Goal: Information Seeking & Learning: Learn about a topic

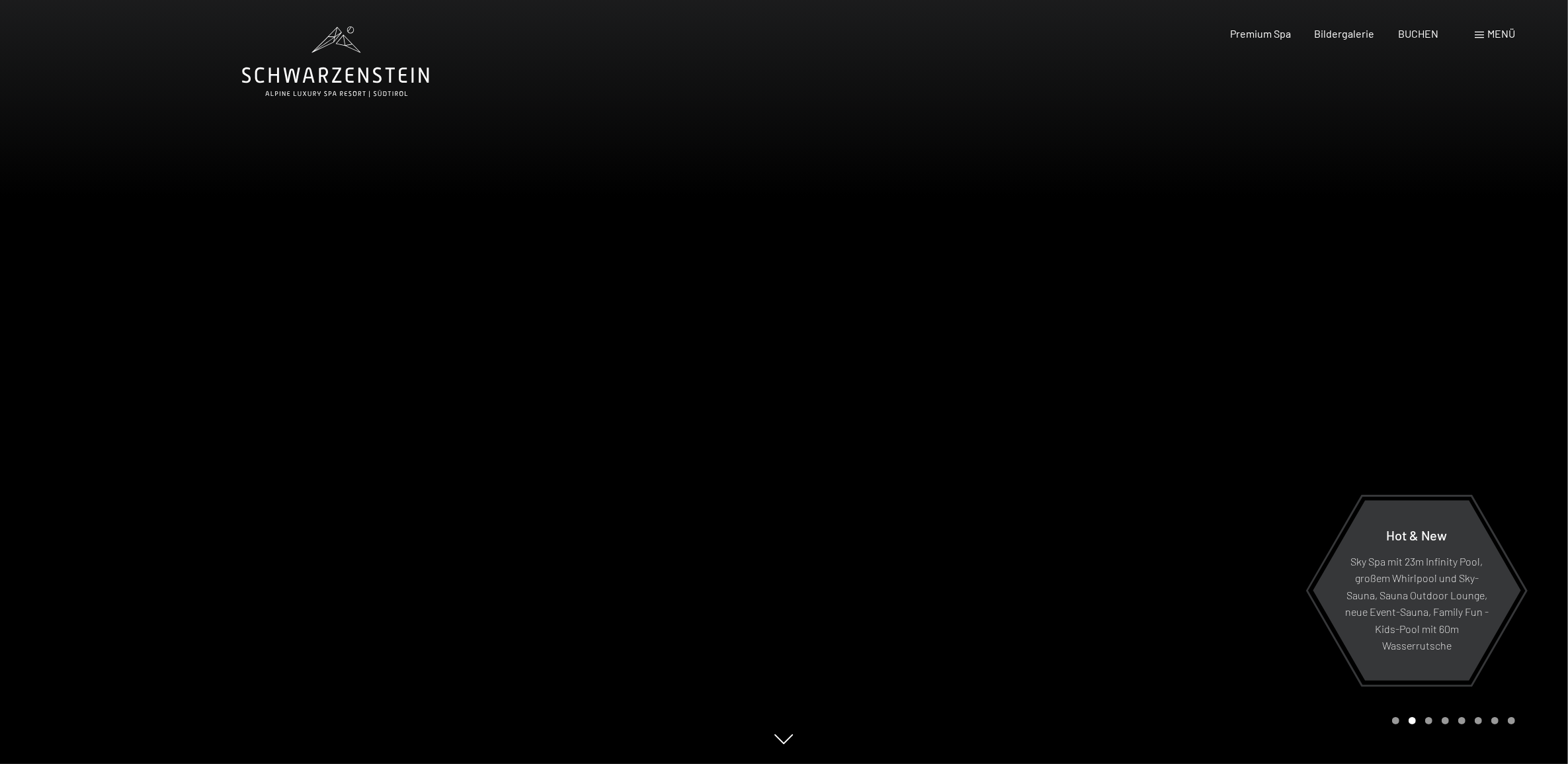
click at [791, 483] on div at bounding box center [1177, 382] width 785 height 764
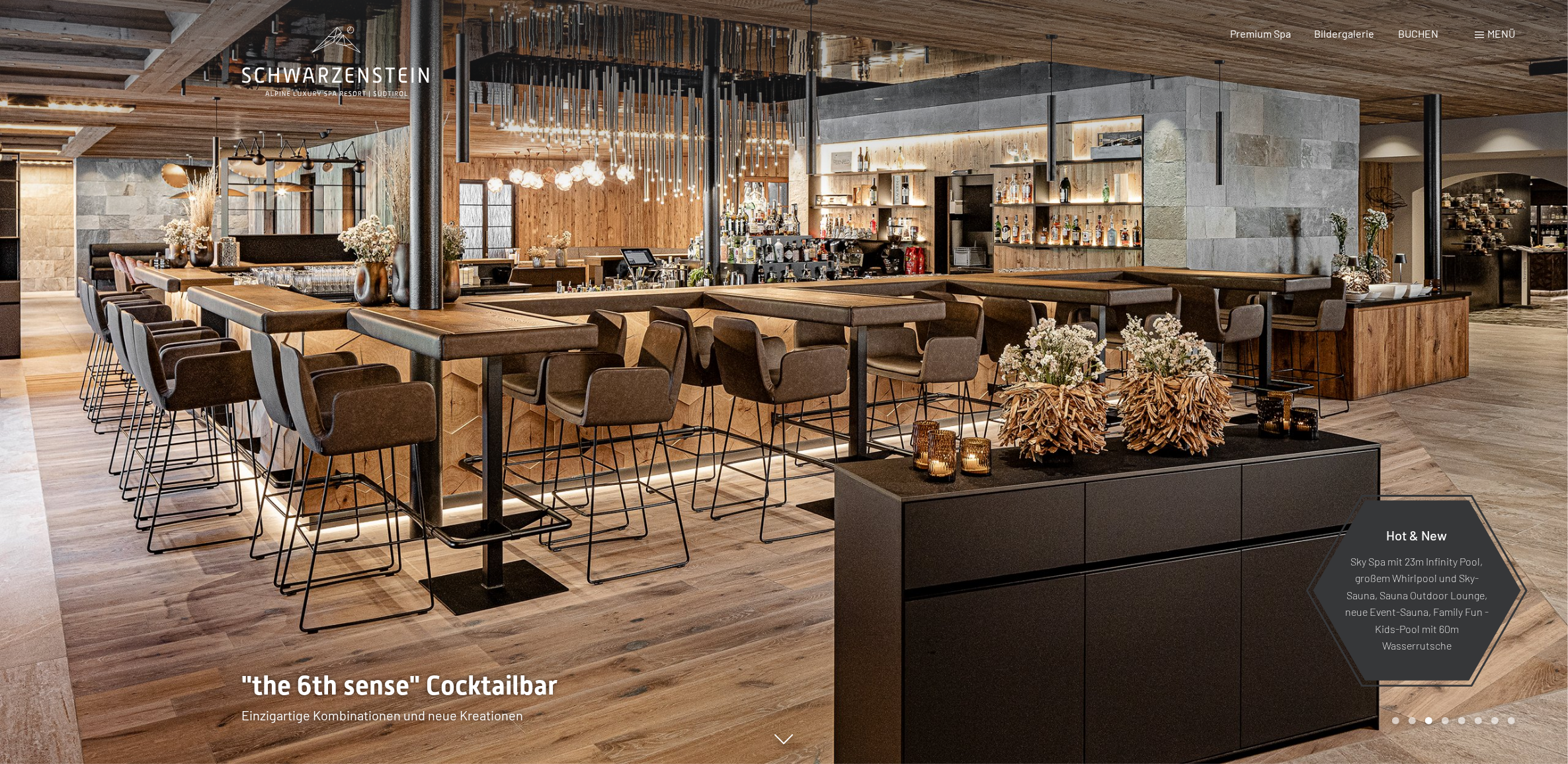
click at [805, 402] on div at bounding box center [1177, 382] width 785 height 764
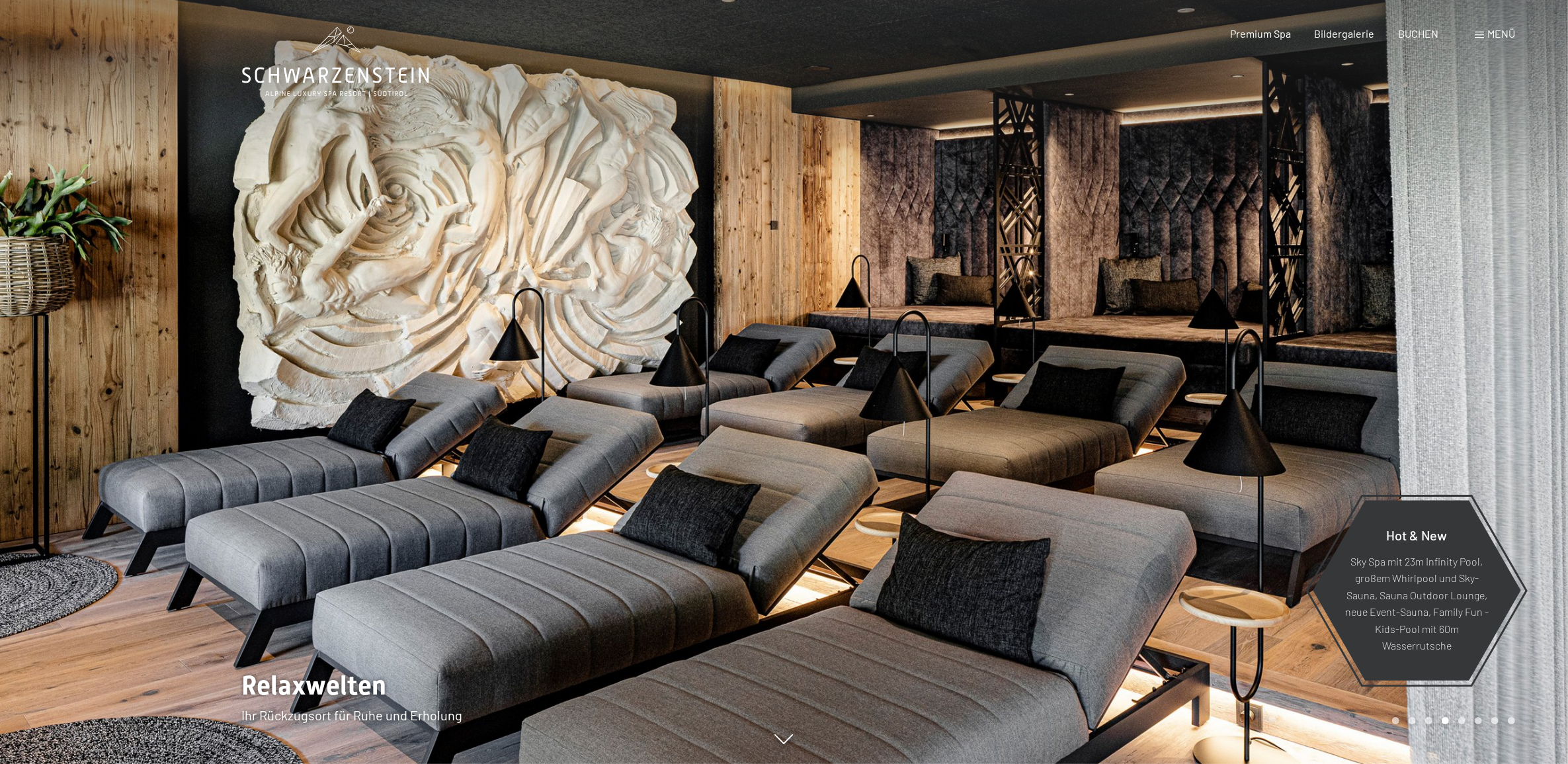
click at [805, 402] on div at bounding box center [1177, 382] width 785 height 764
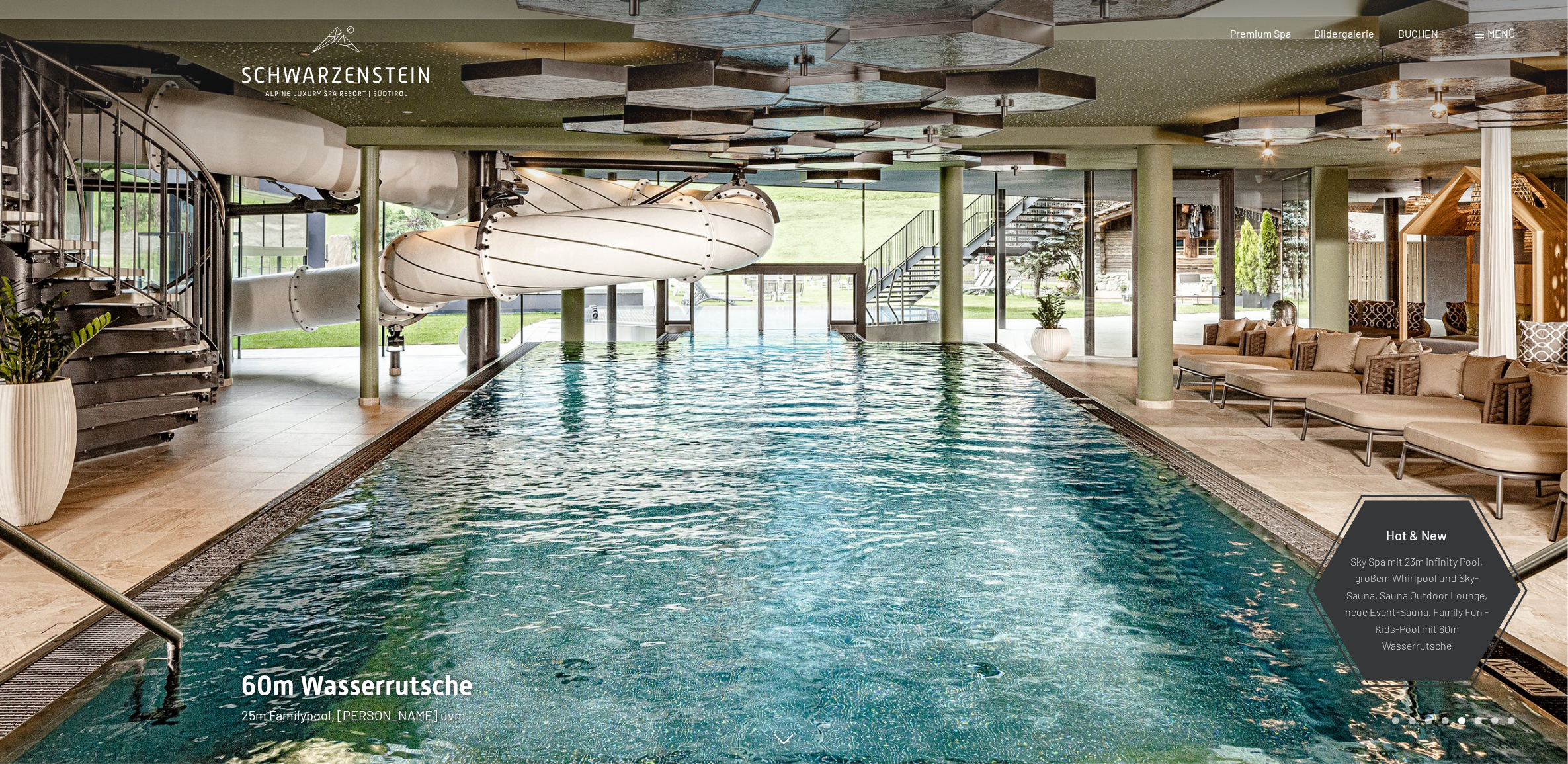
click at [805, 402] on div at bounding box center [1177, 382] width 785 height 764
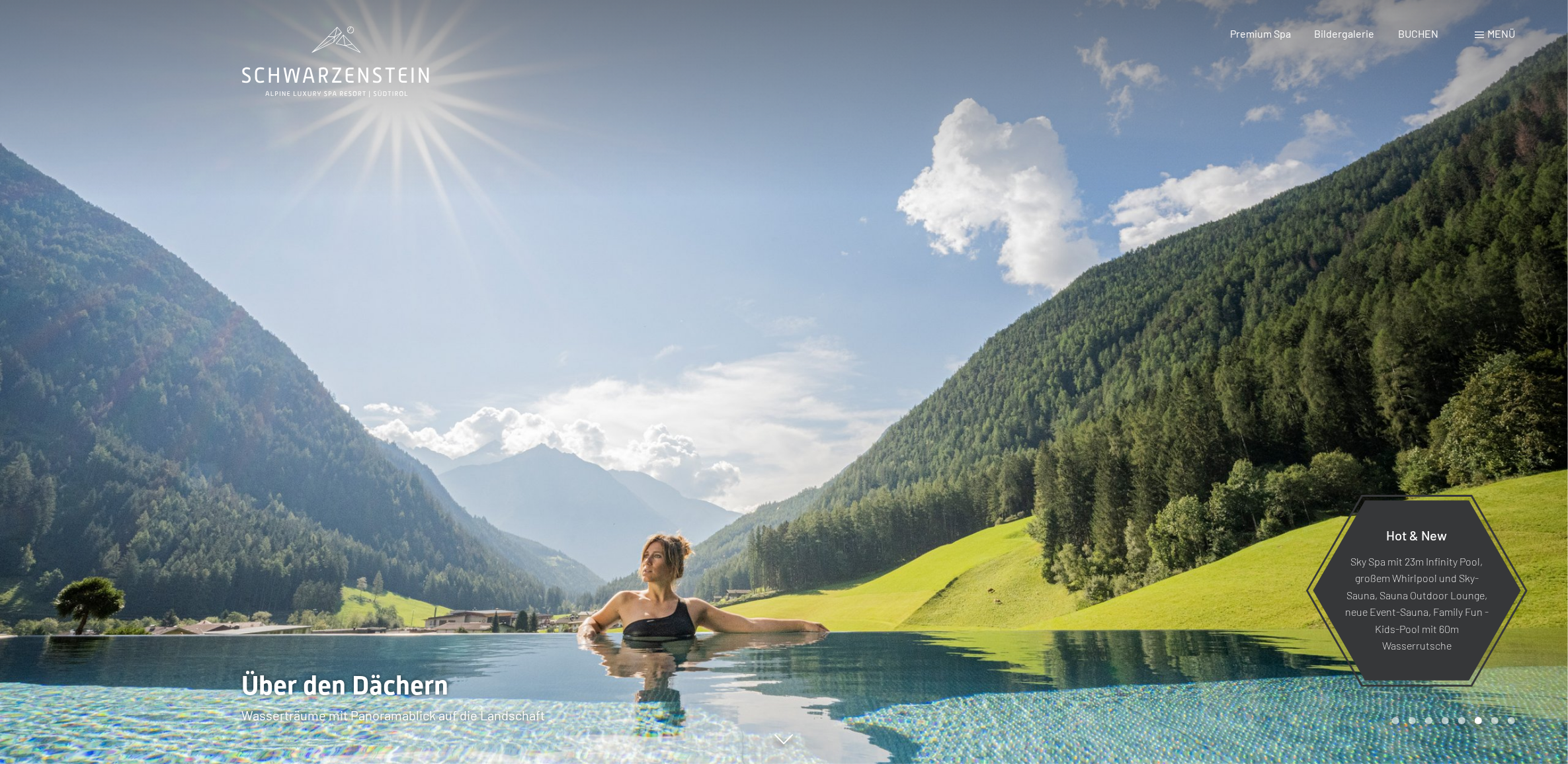
click at [890, 472] on div at bounding box center [1177, 382] width 785 height 764
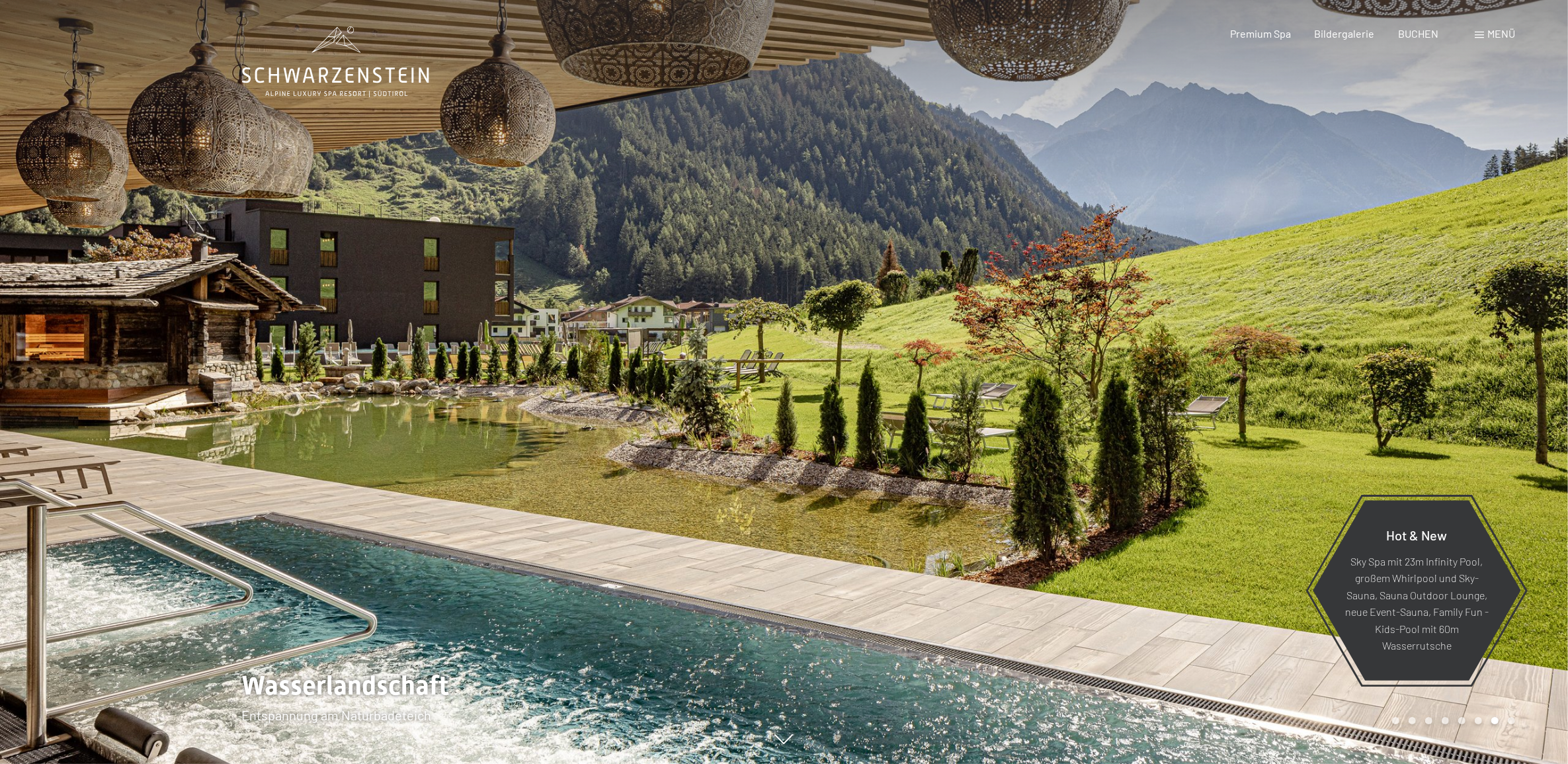
click at [400, 476] on div at bounding box center [392, 382] width 785 height 764
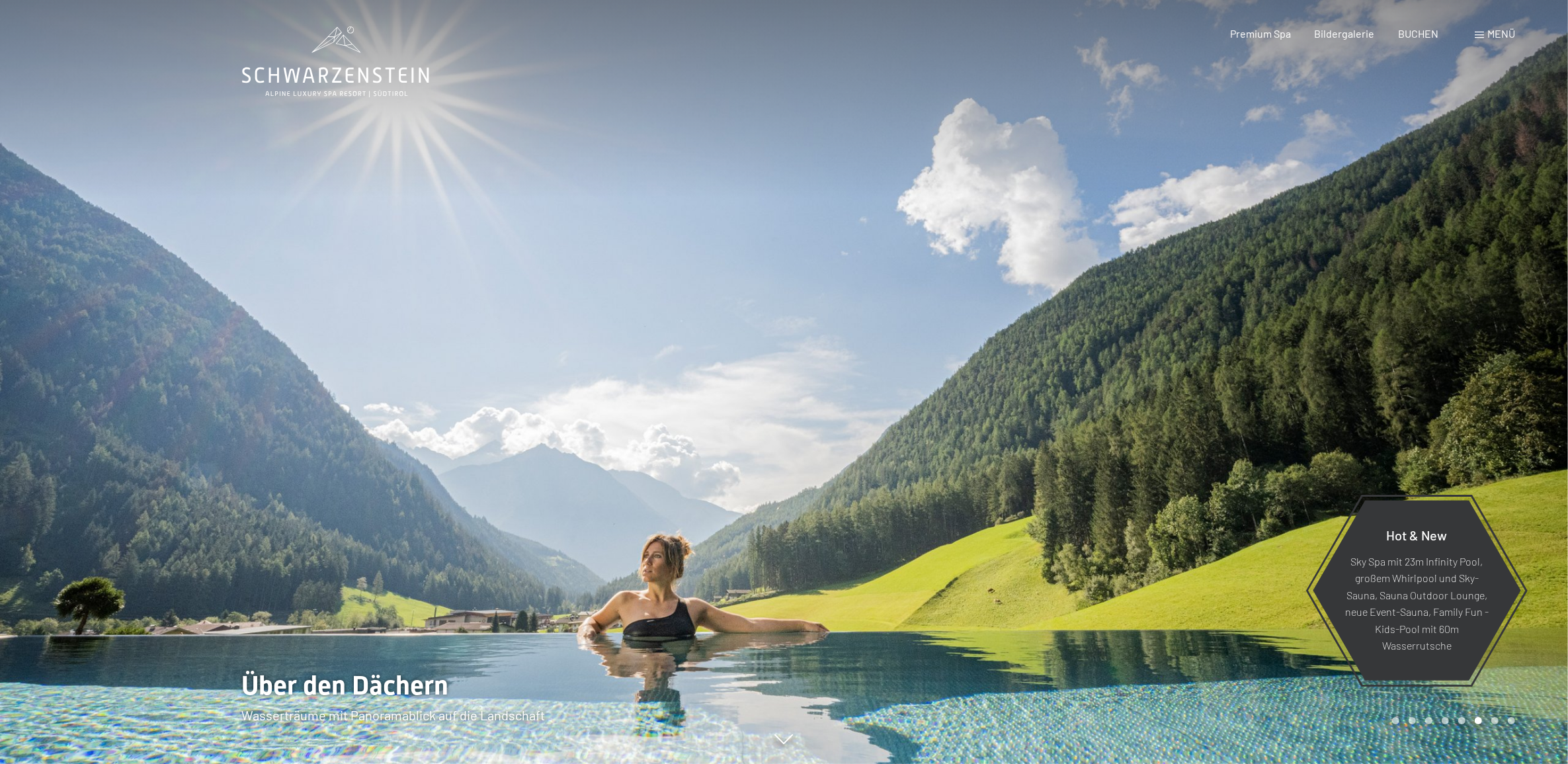
click at [639, 533] on div at bounding box center [392, 382] width 785 height 764
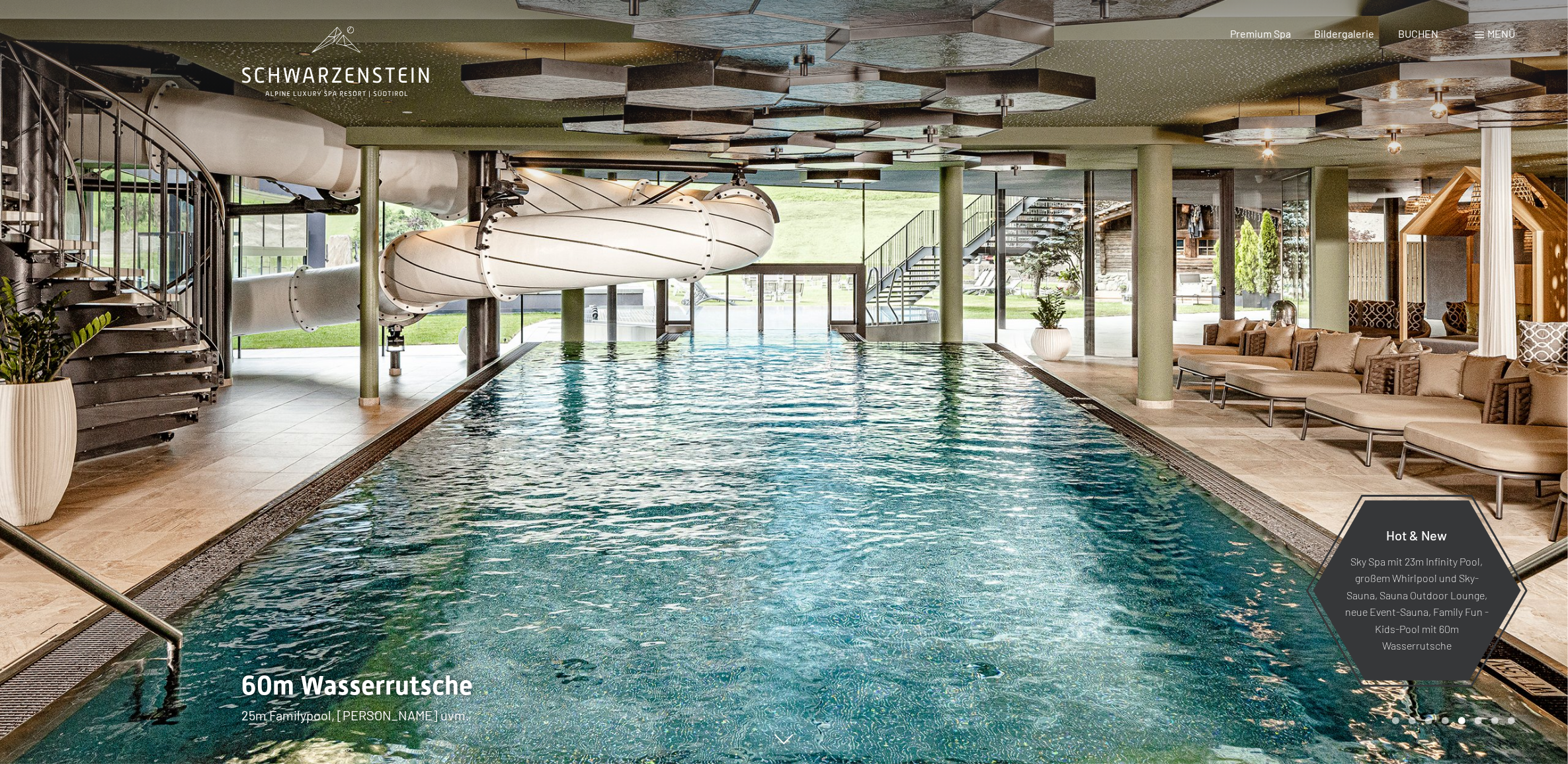
click at [821, 503] on div at bounding box center [1177, 382] width 785 height 764
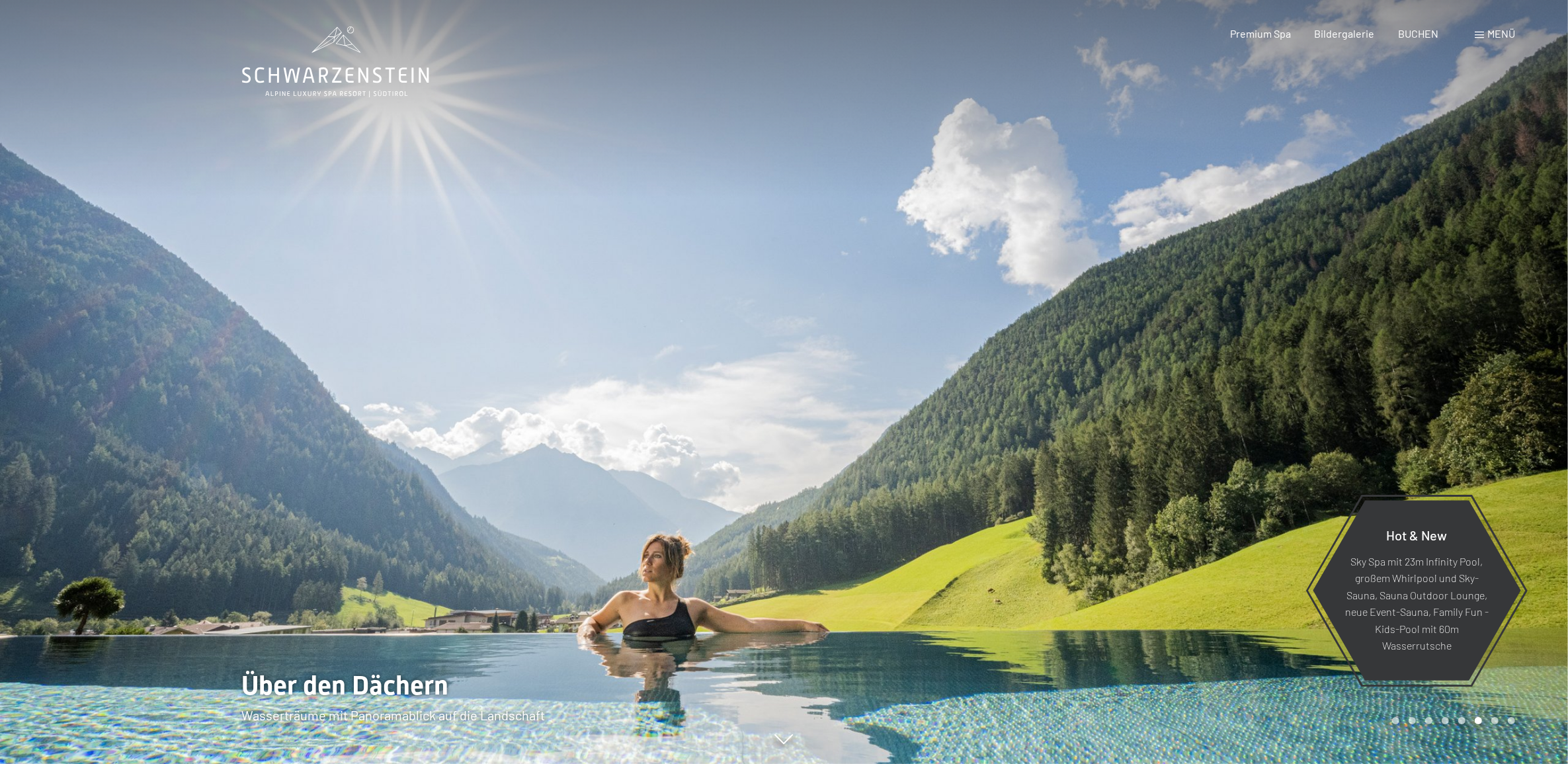
click at [821, 503] on div at bounding box center [1177, 382] width 785 height 764
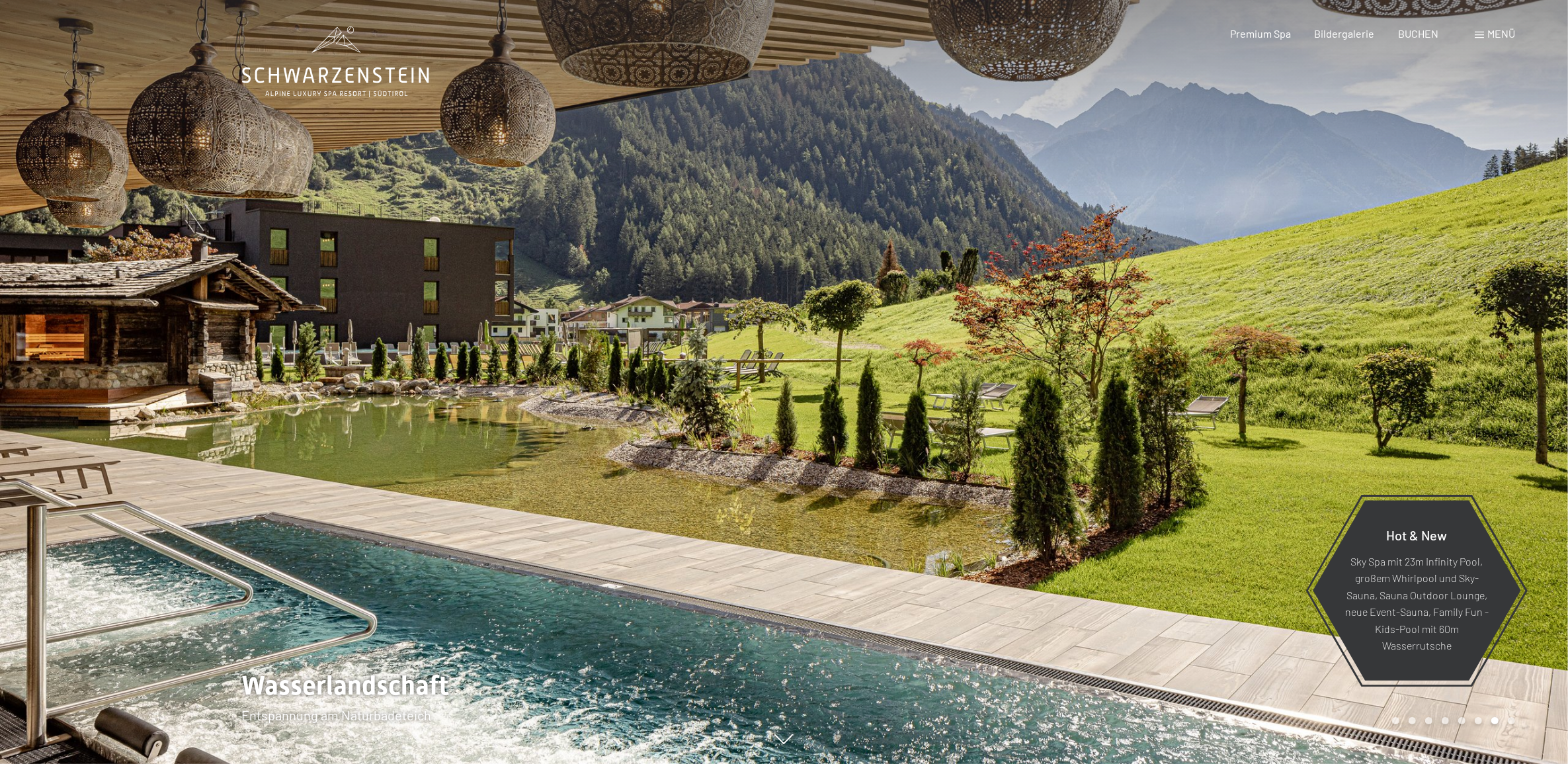
click at [821, 503] on div at bounding box center [1177, 382] width 785 height 764
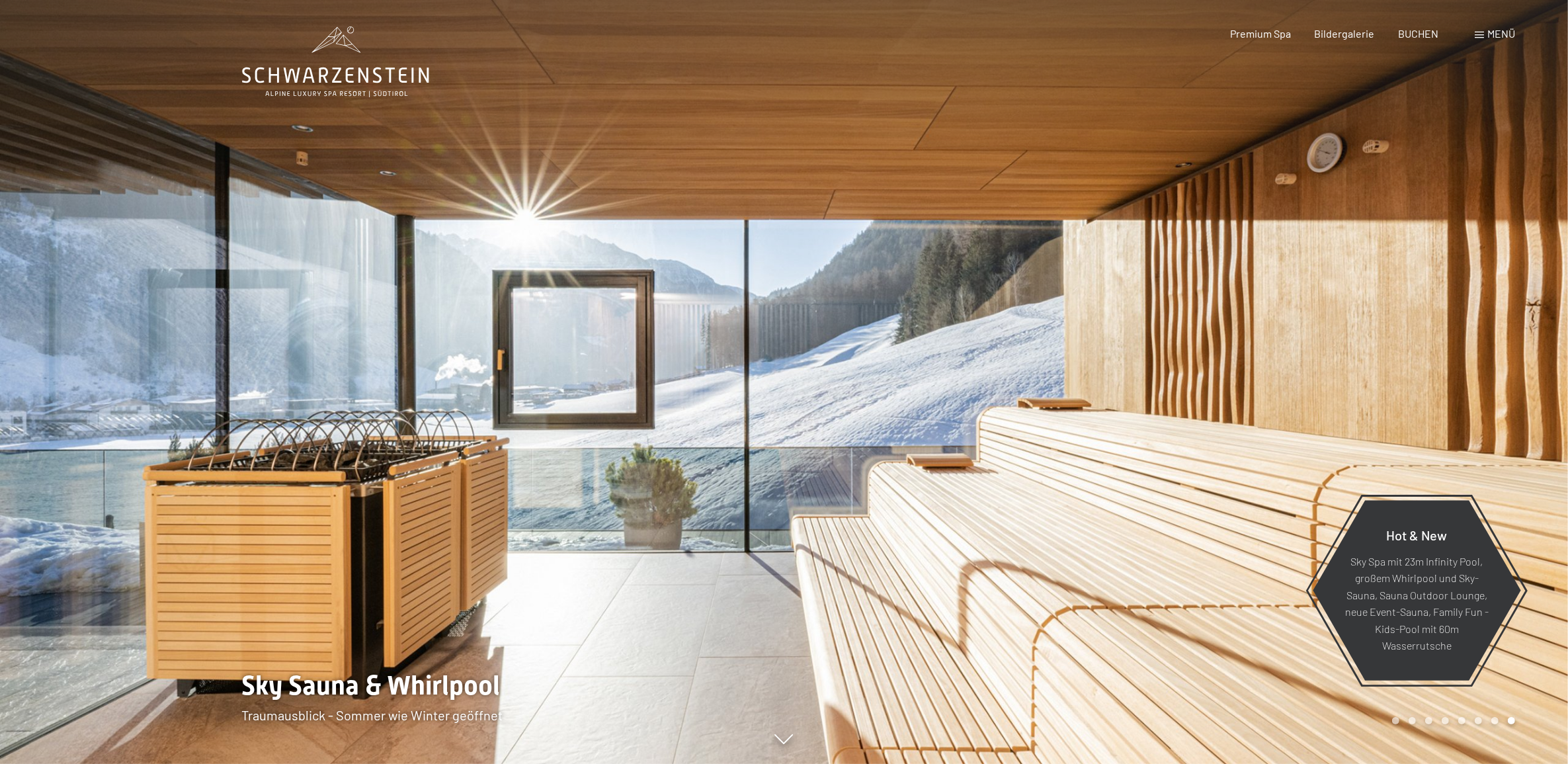
click at [781, 378] on div at bounding box center [392, 382] width 785 height 764
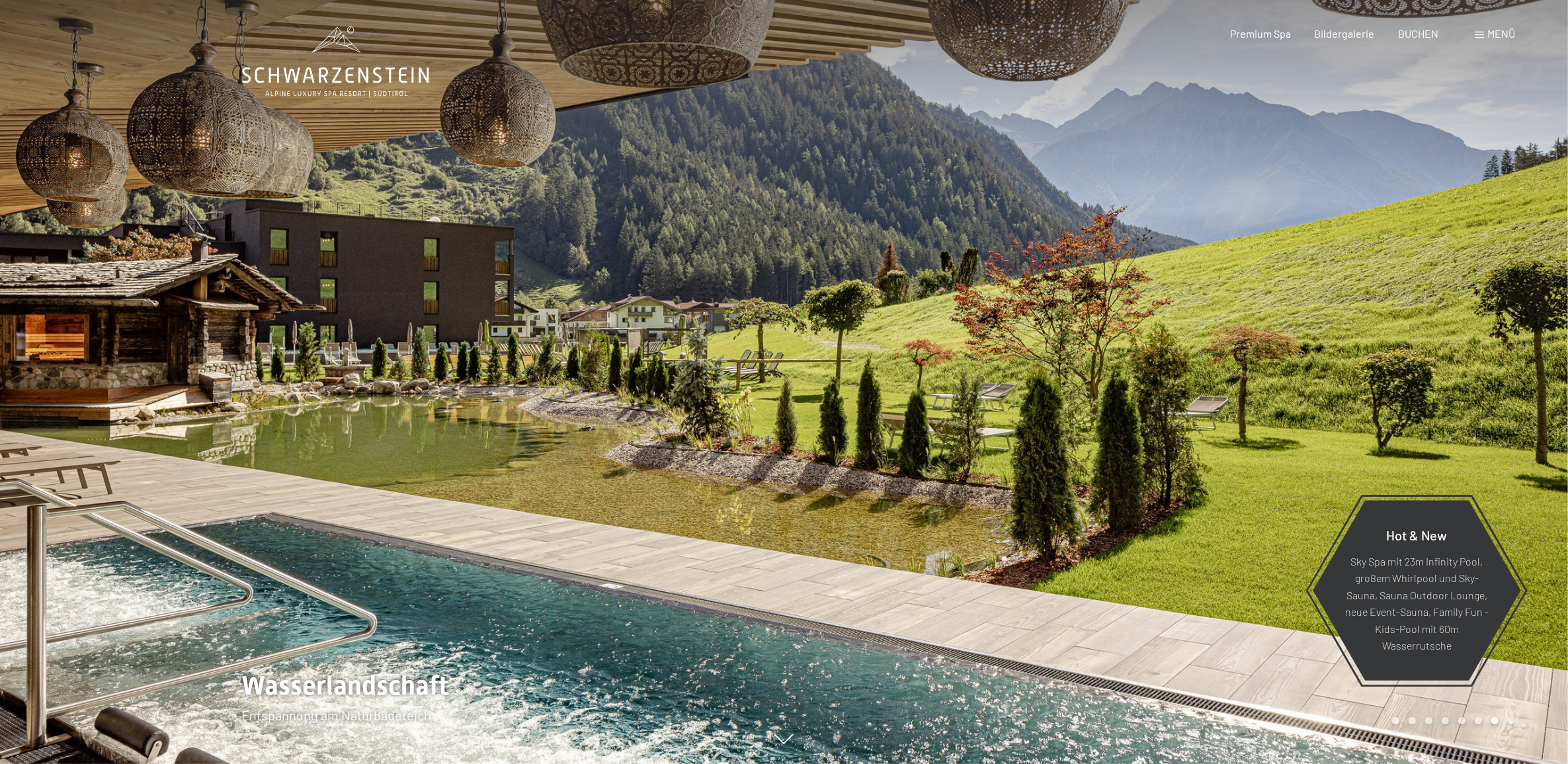
click at [766, 367] on div at bounding box center [392, 382] width 785 height 764
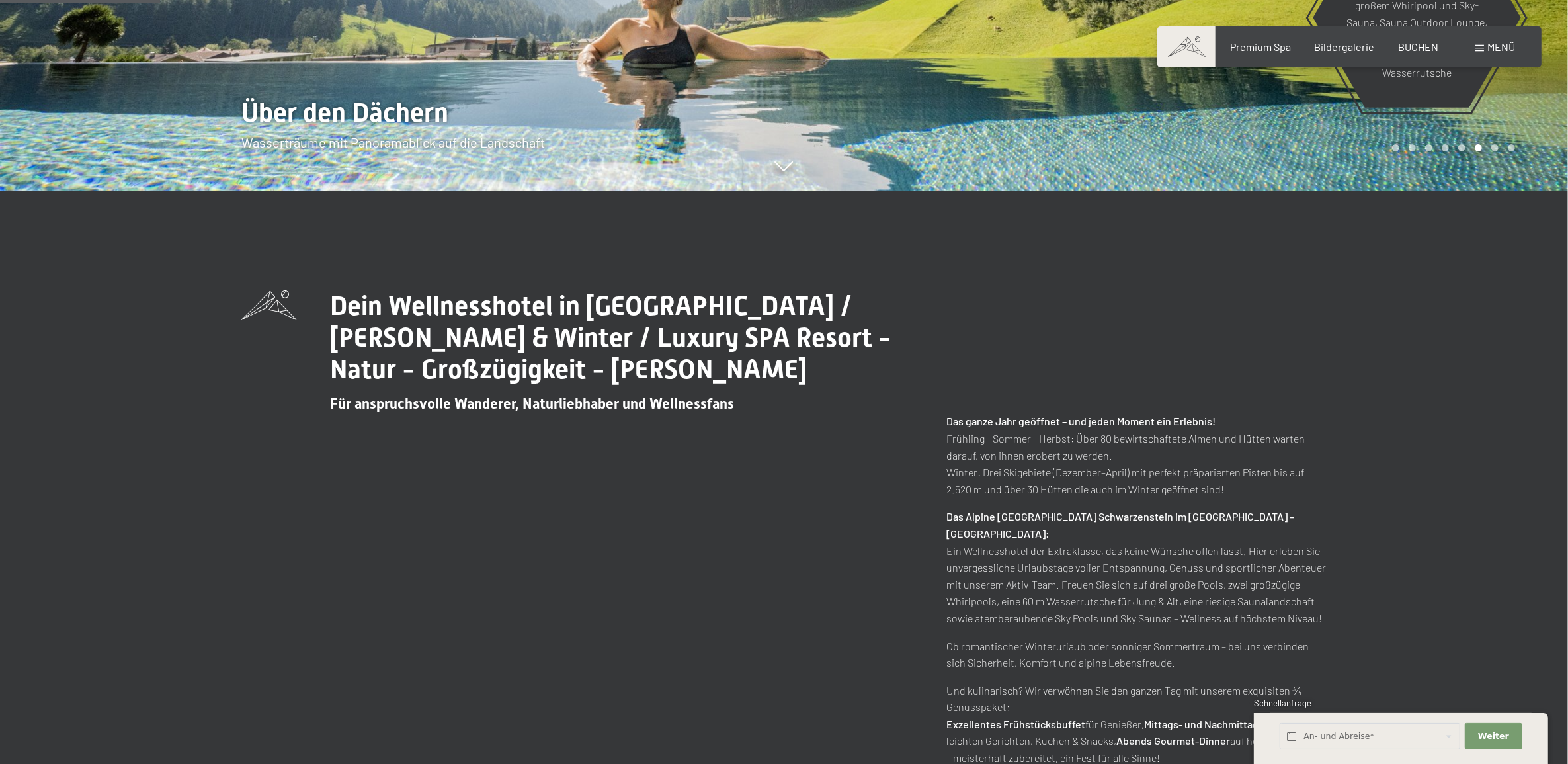
scroll to position [827, 0]
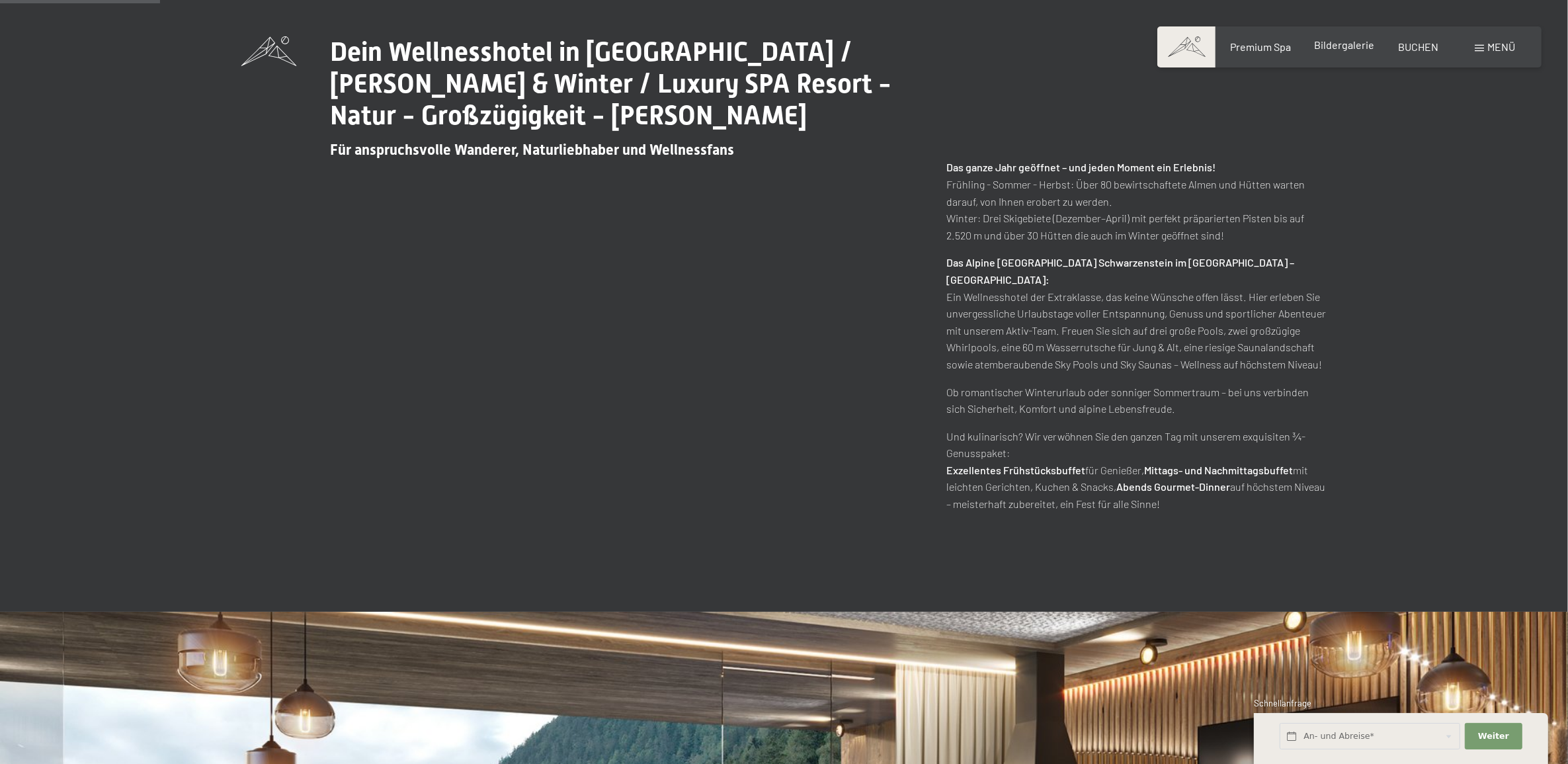
click at [1347, 40] on span "Bildergalerie" at bounding box center [1345, 44] width 61 height 13
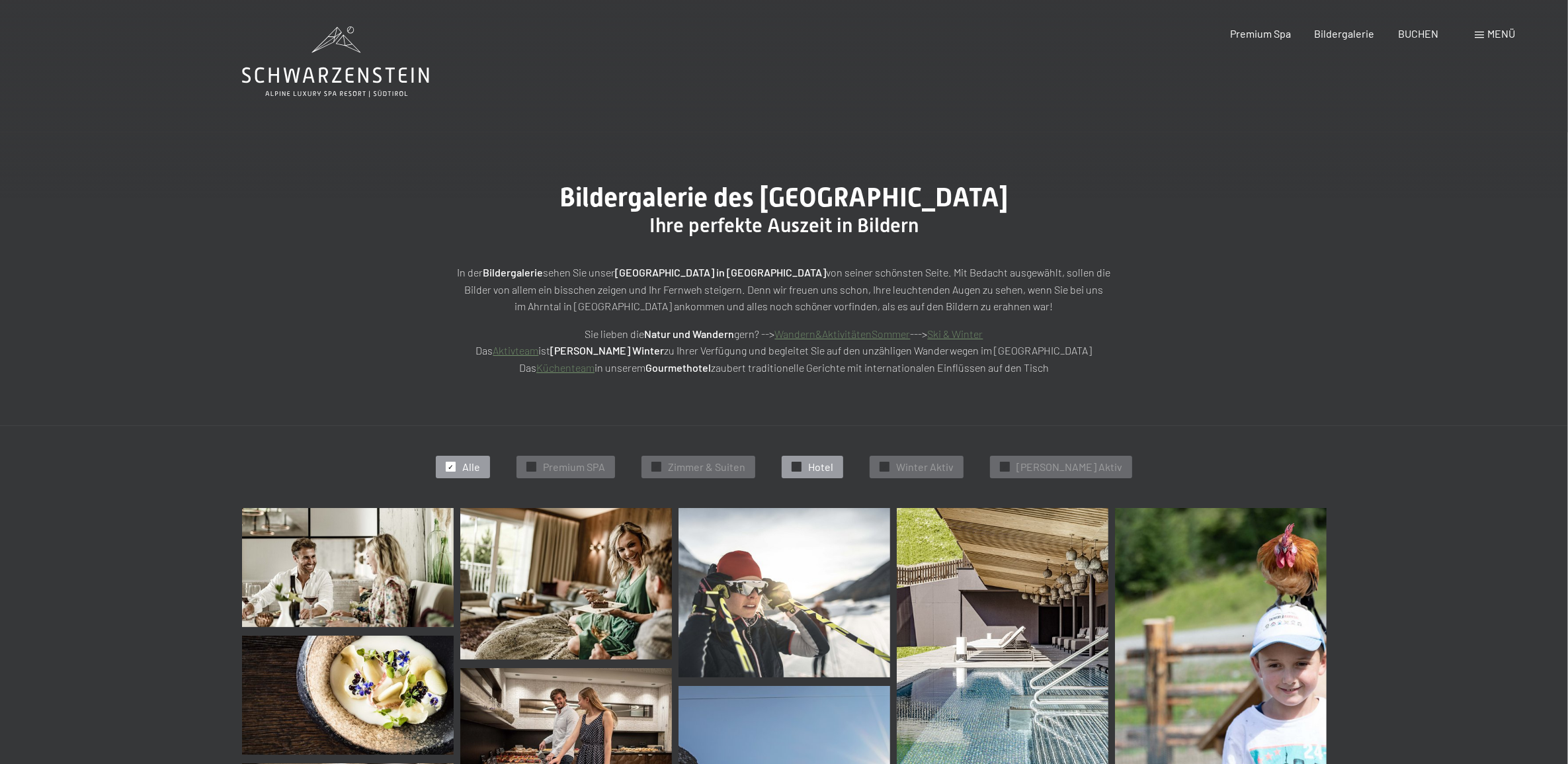
click at [831, 464] on span "Hotel" at bounding box center [821, 467] width 25 height 15
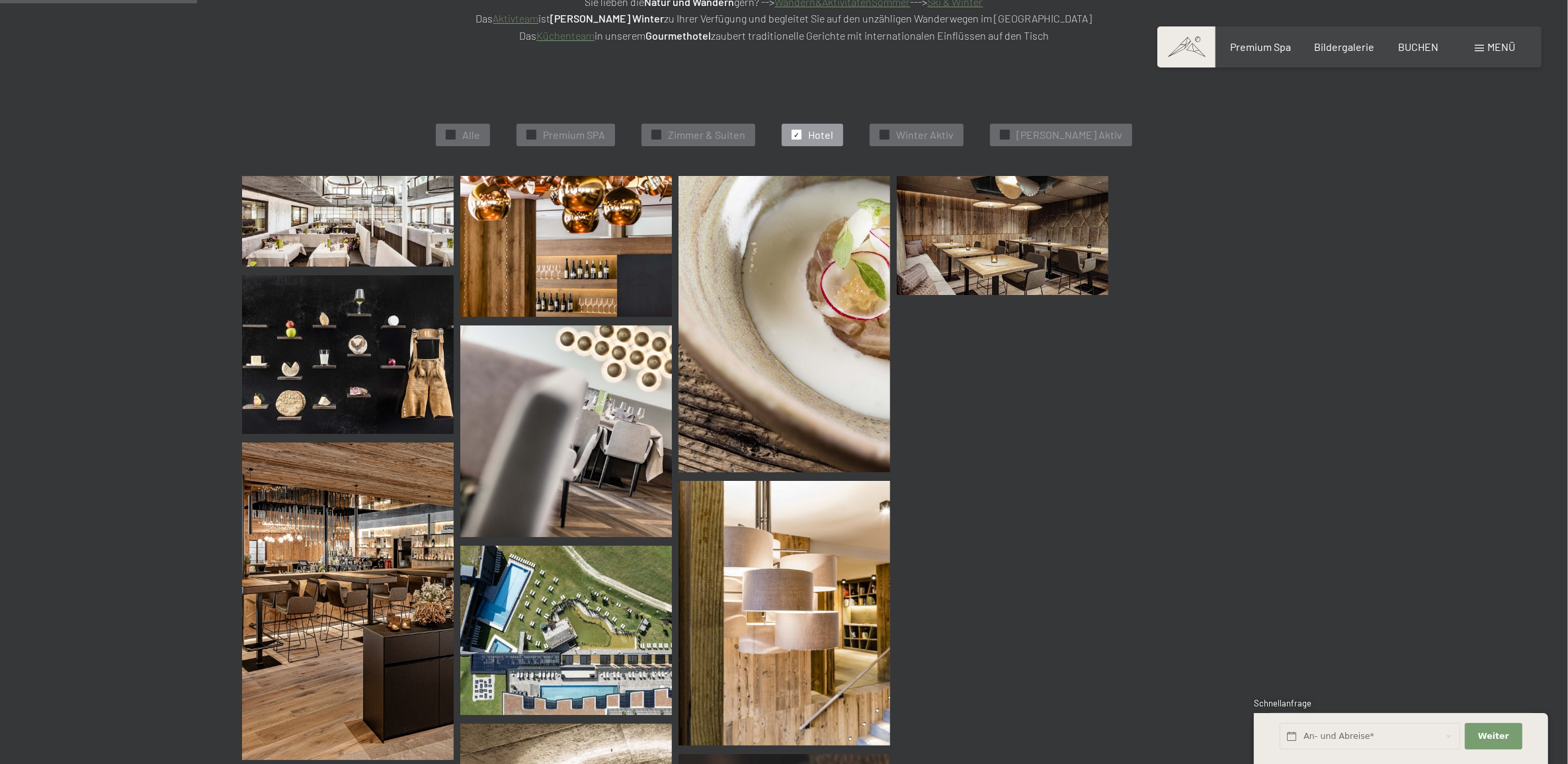
scroll to position [333, 0]
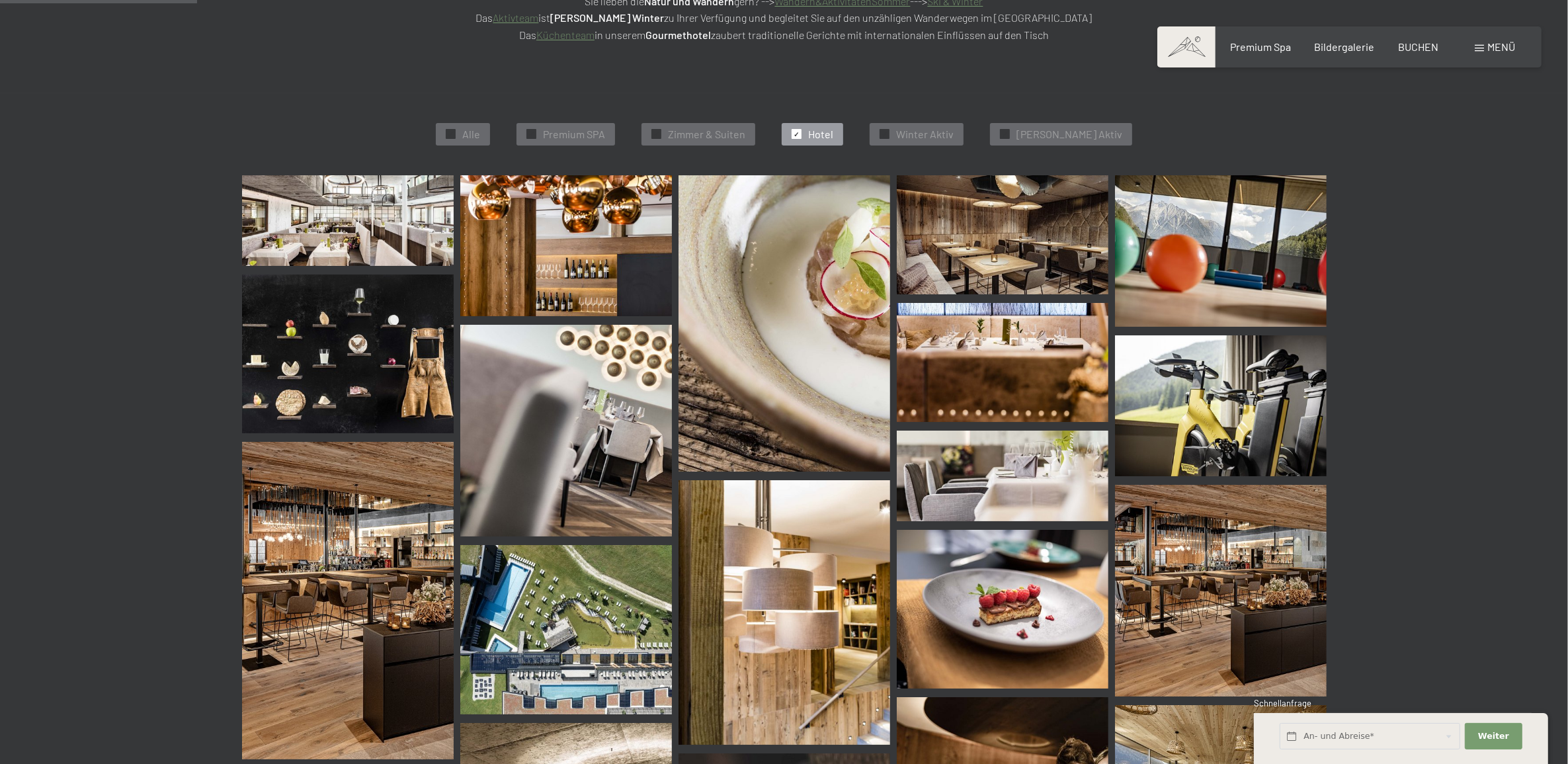
click at [293, 228] on img at bounding box center [348, 220] width 212 height 91
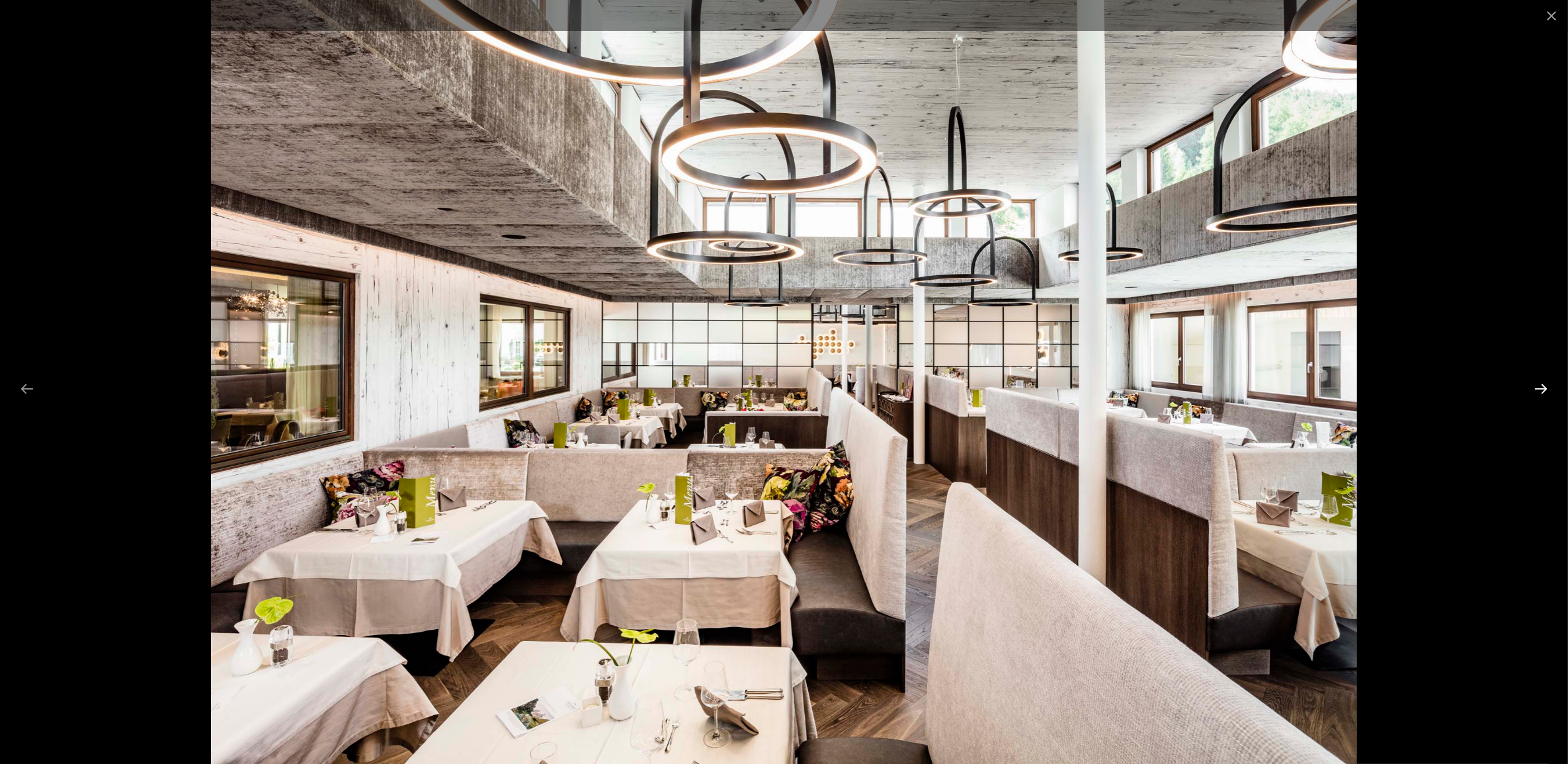
click at [1539, 385] on button "Next slide" at bounding box center [1541, 388] width 28 height 26
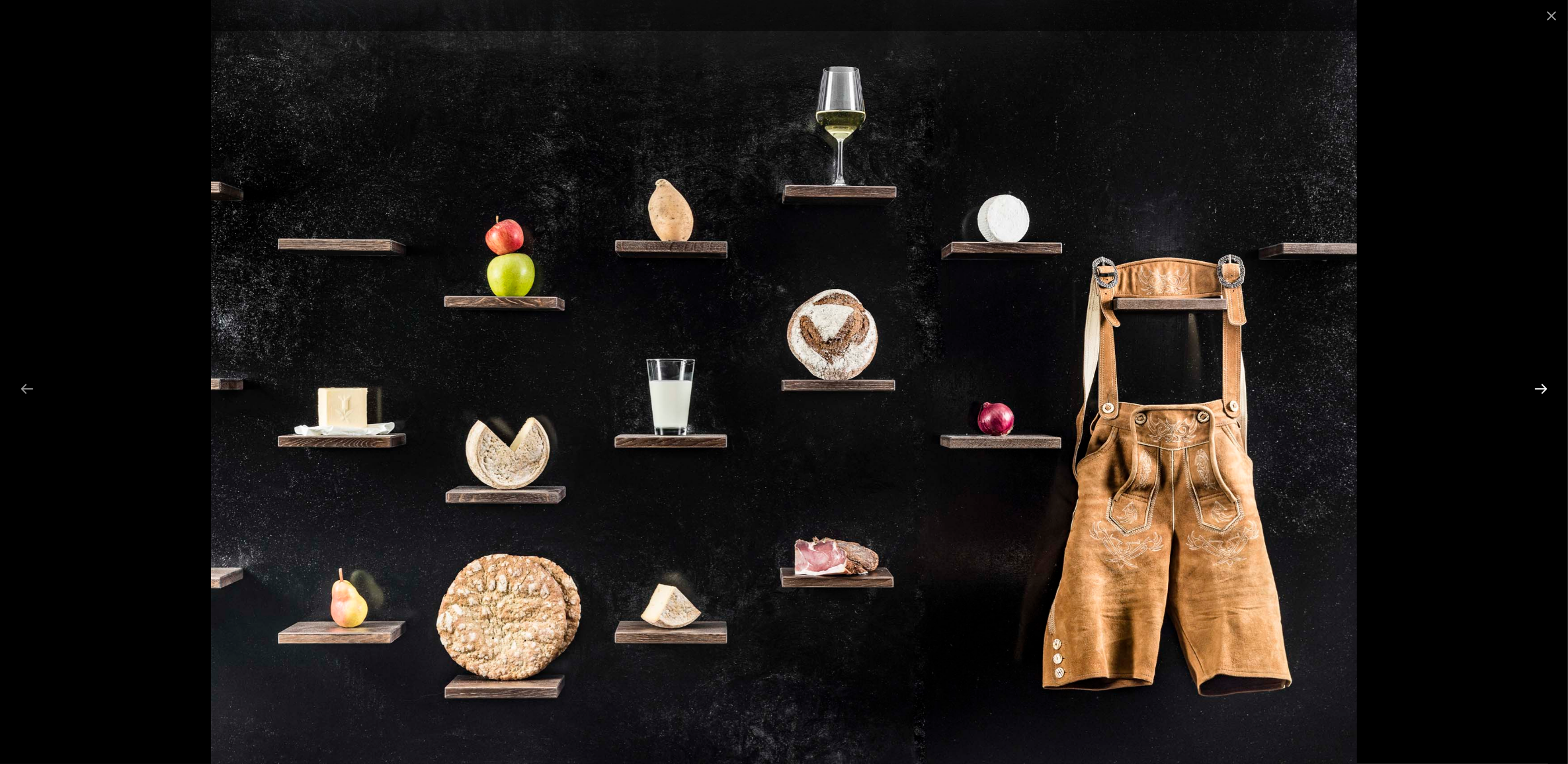
click at [1539, 385] on button "Next slide" at bounding box center [1541, 388] width 28 height 26
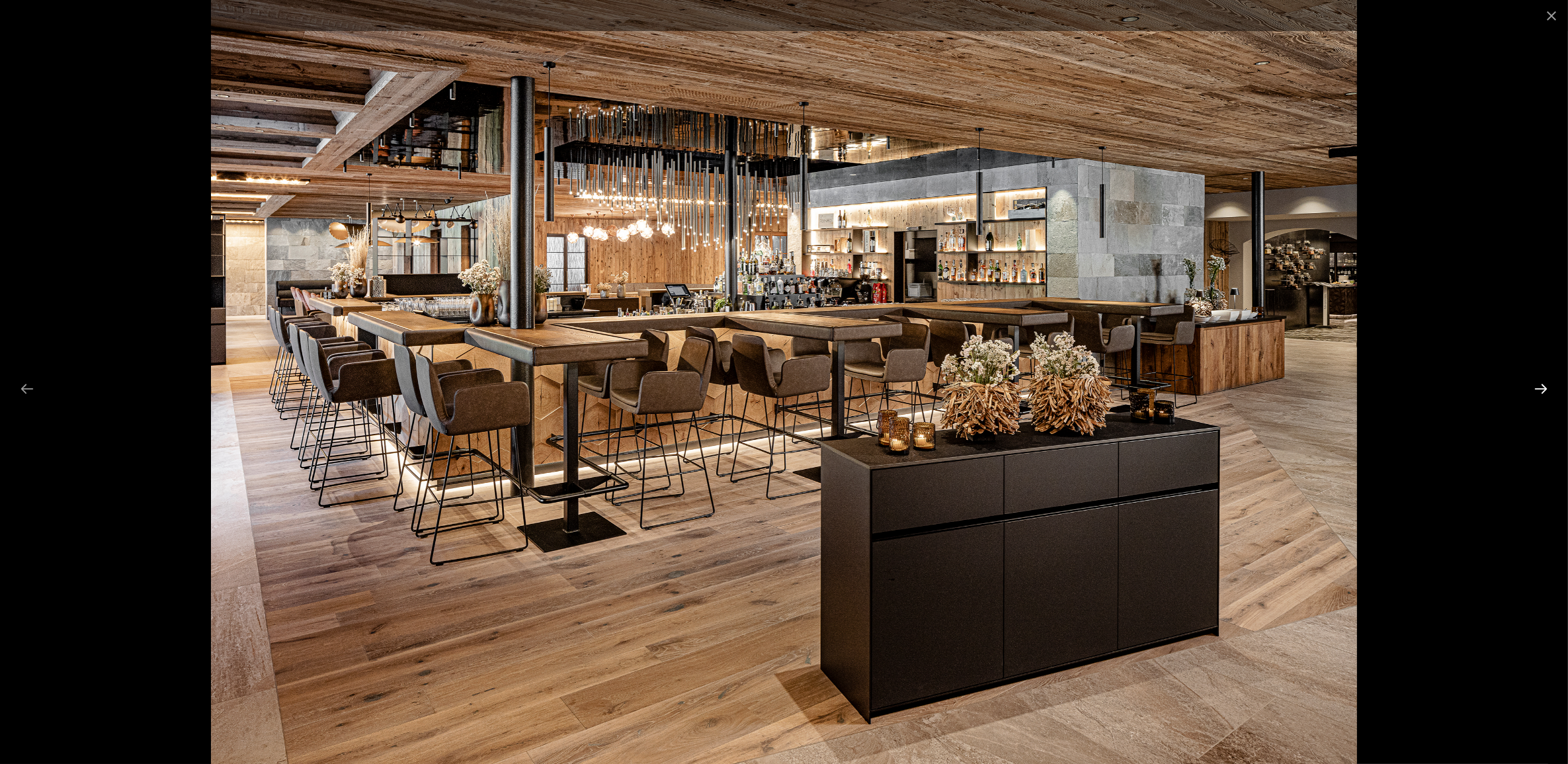
click at [1539, 385] on button "Next slide" at bounding box center [1541, 388] width 28 height 26
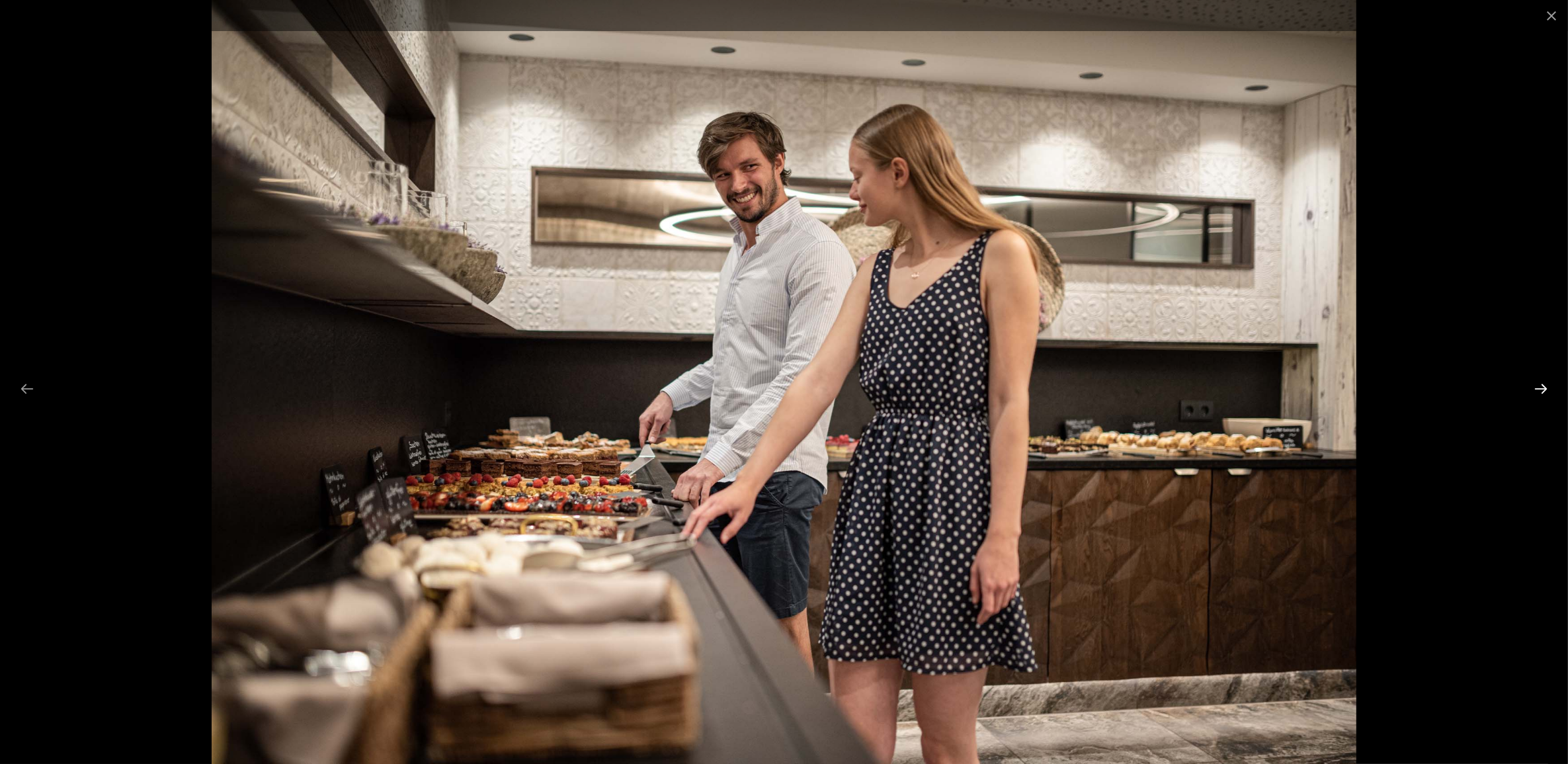
click at [1539, 385] on button "Next slide" at bounding box center [1541, 388] width 28 height 26
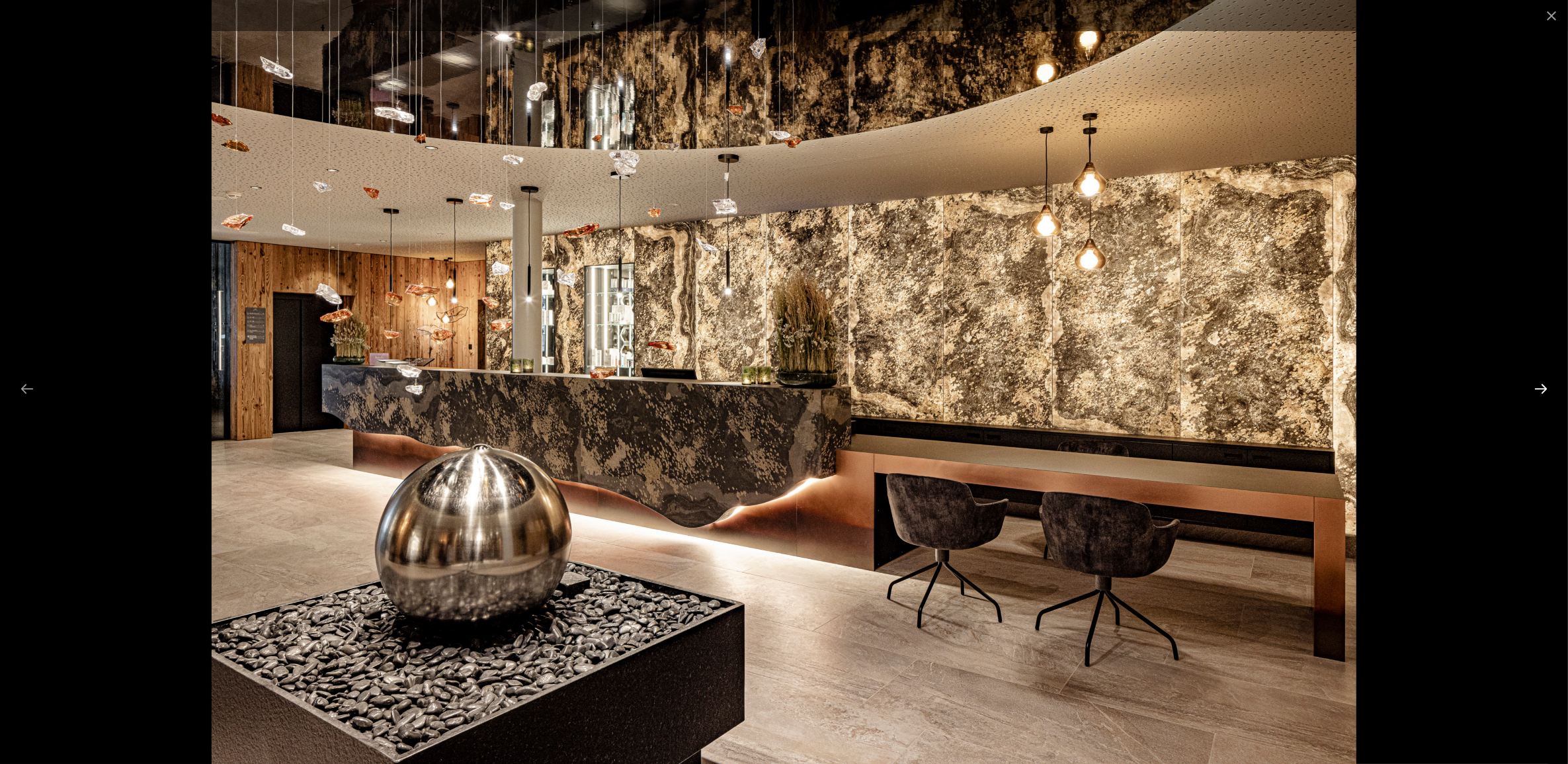
click at [1539, 385] on button "Next slide" at bounding box center [1541, 388] width 28 height 26
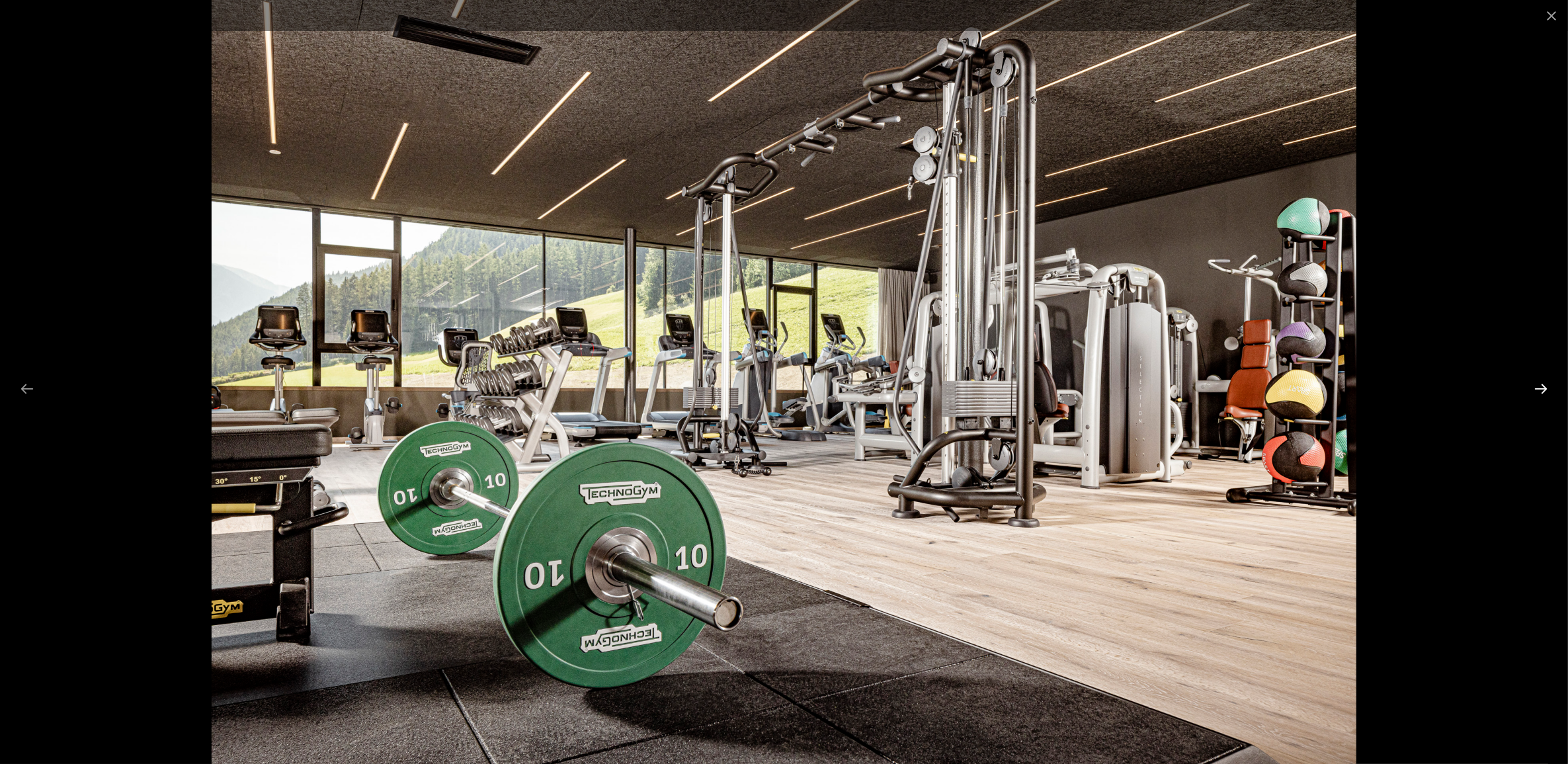
click at [1539, 385] on button "Next slide" at bounding box center [1541, 388] width 28 height 26
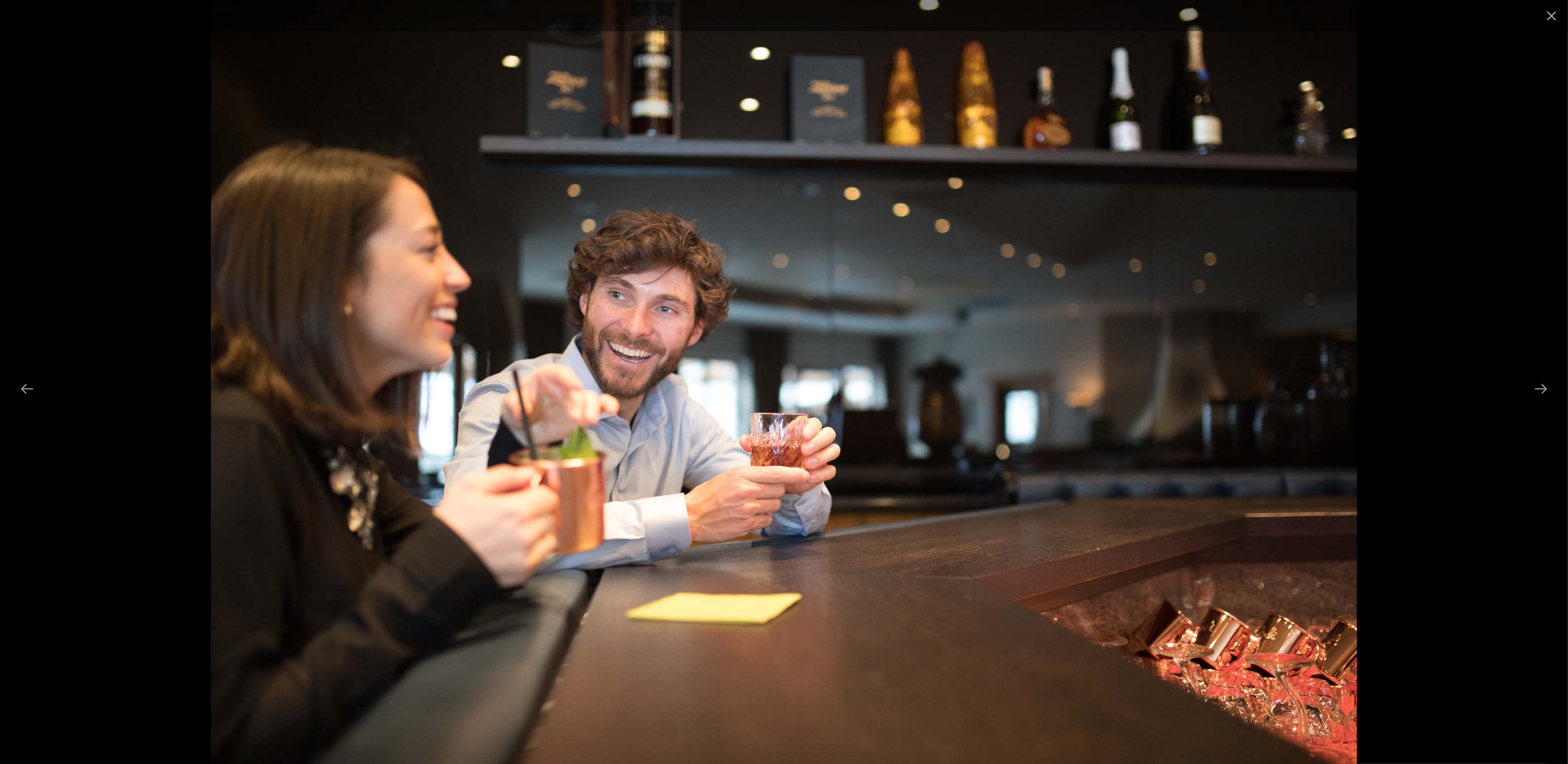
click at [44, 387] on div at bounding box center [784, 382] width 1568 height 764
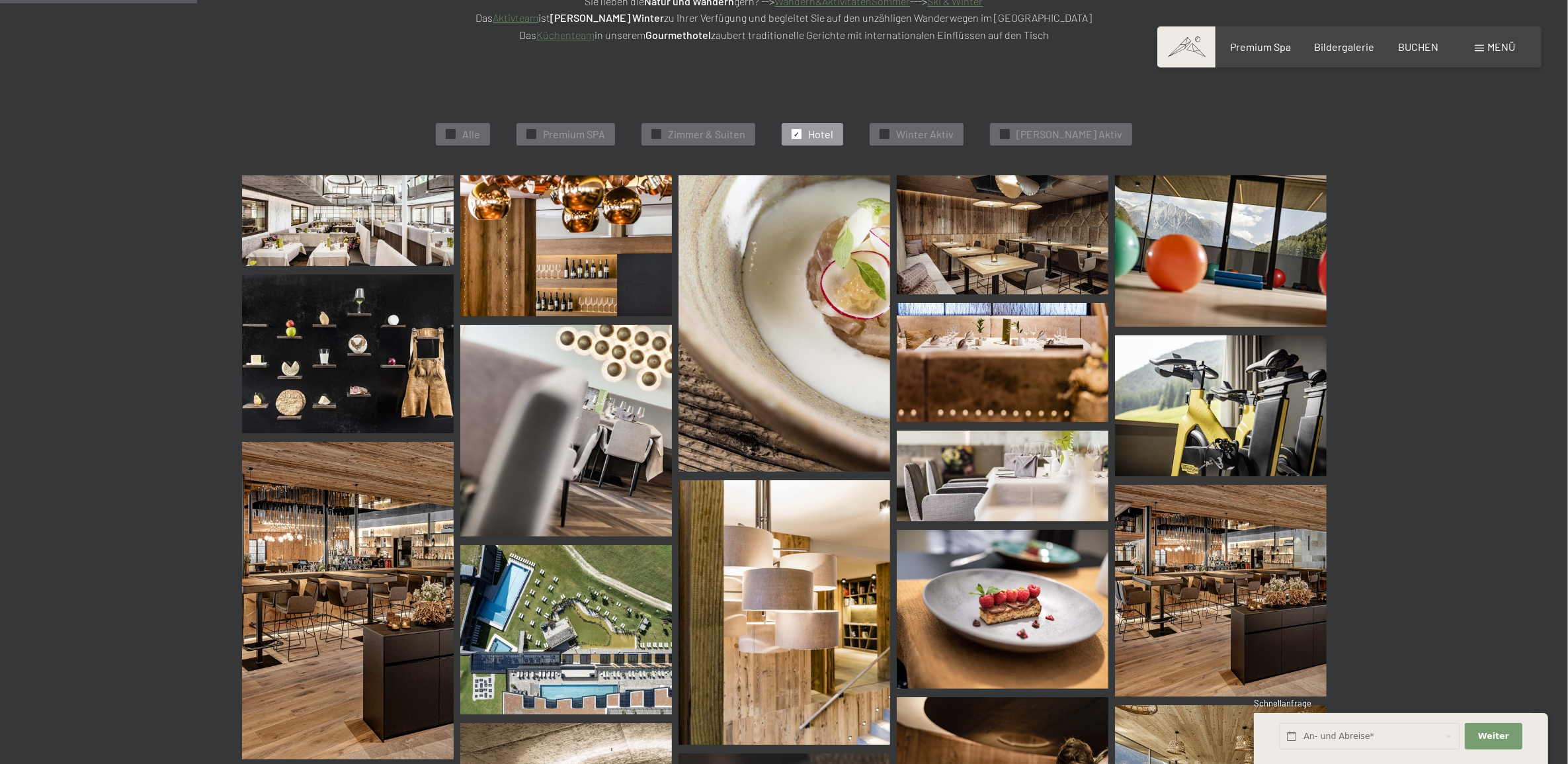
click at [1248, 389] on img at bounding box center [1220, 405] width 212 height 141
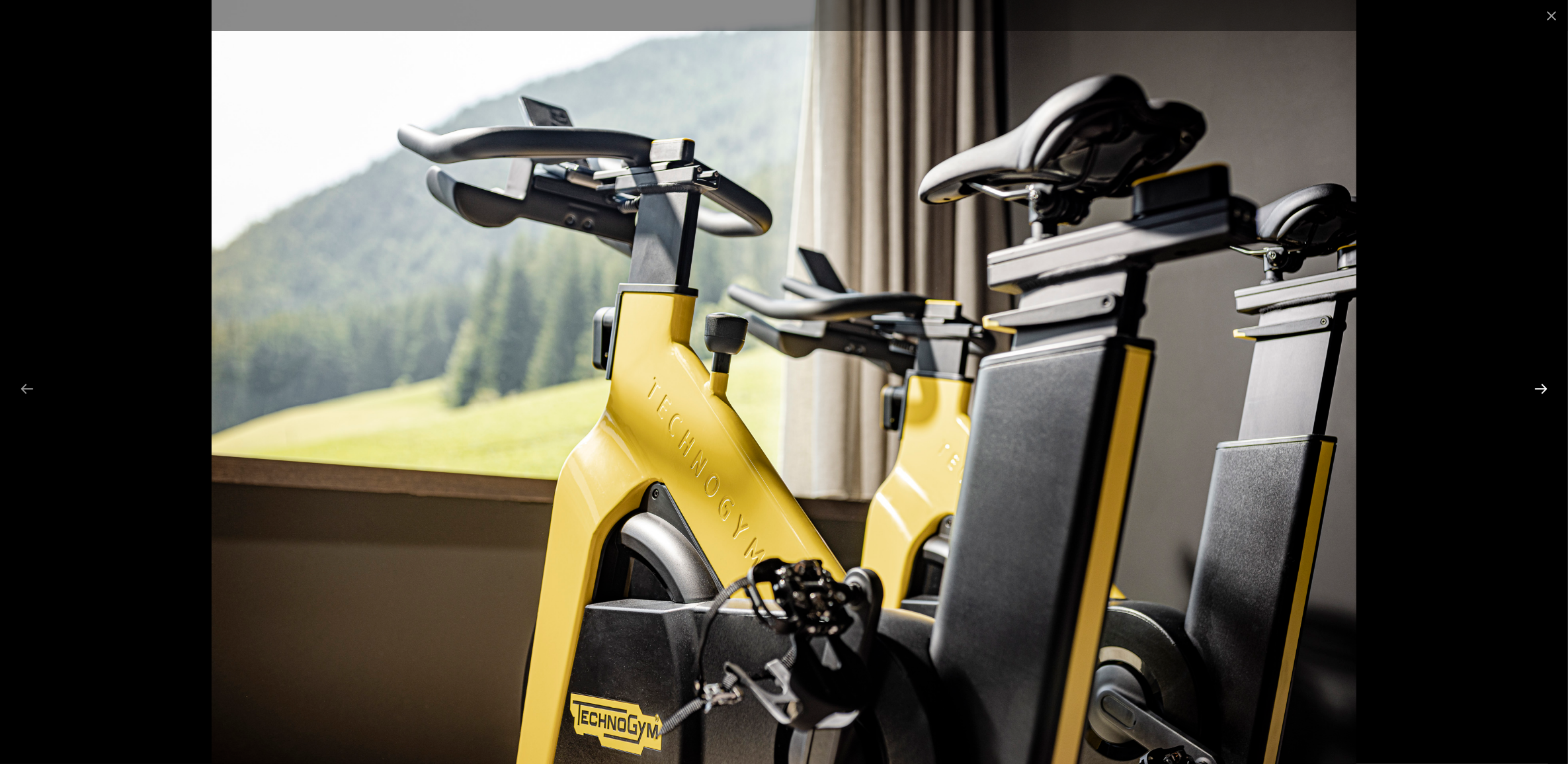
click at [1547, 382] on button "Next slide" at bounding box center [1541, 388] width 28 height 26
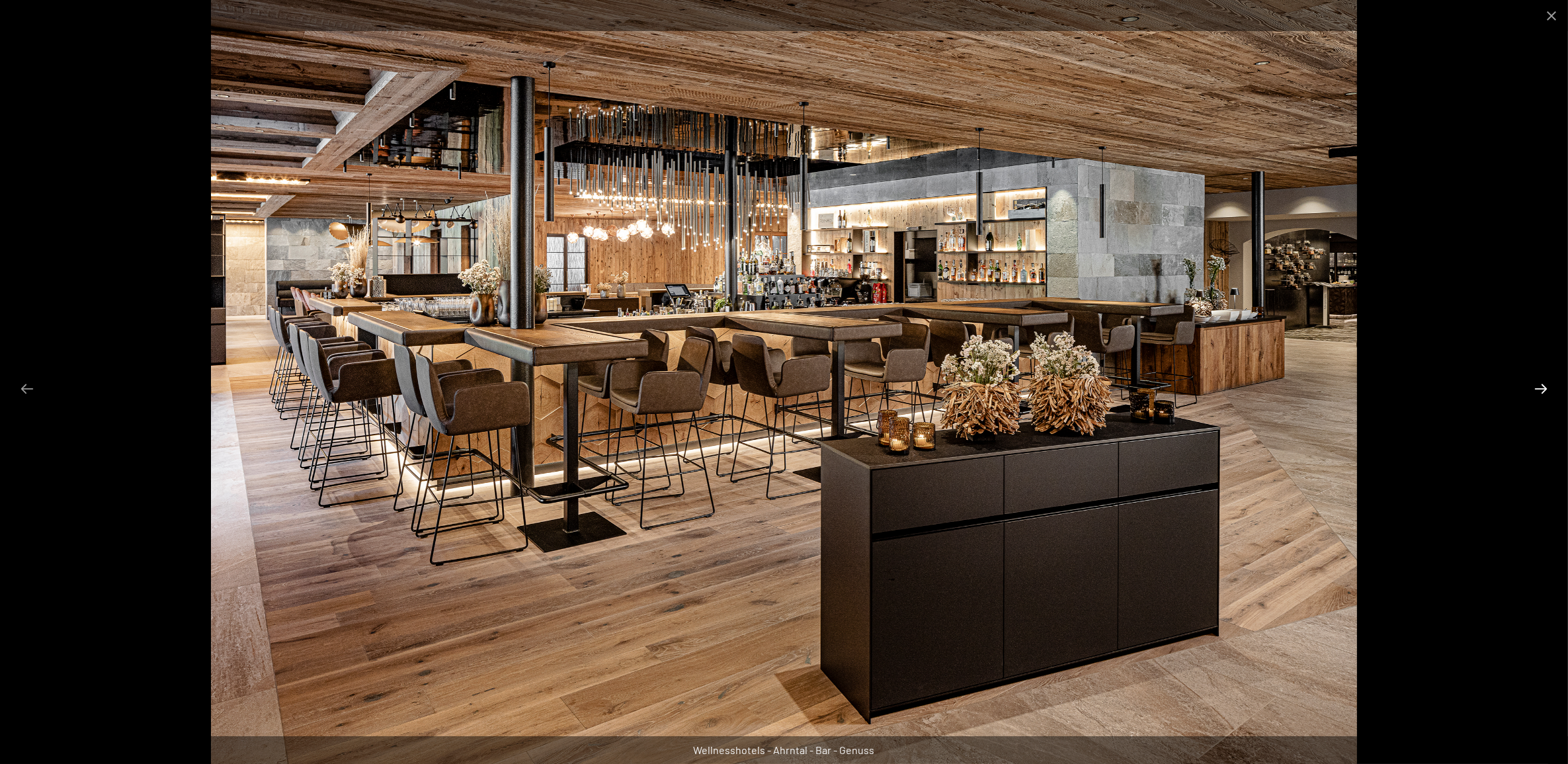
click at [1547, 382] on button "Next slide" at bounding box center [1541, 388] width 28 height 26
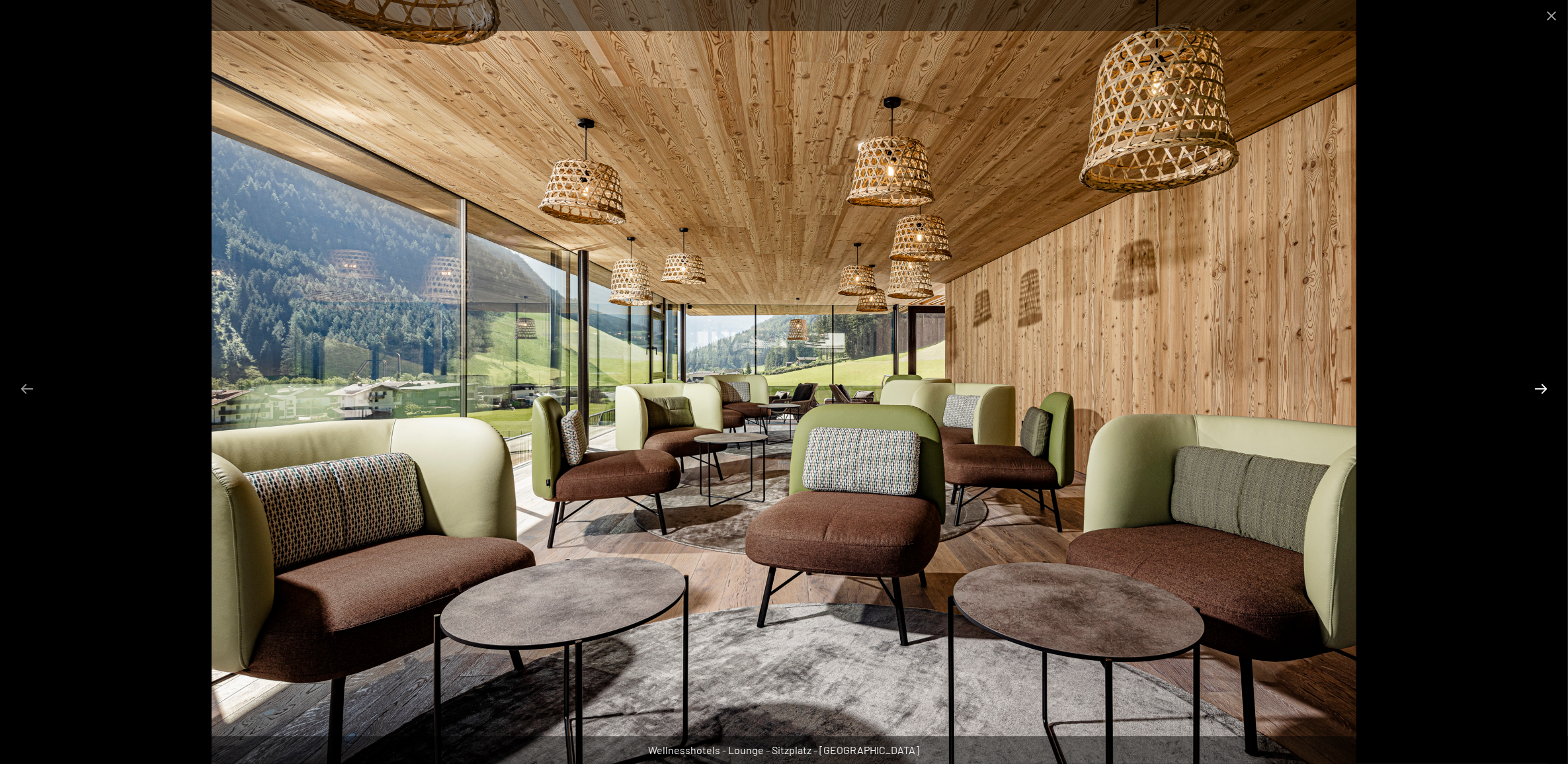
click at [1547, 382] on button "Next slide" at bounding box center [1541, 388] width 28 height 26
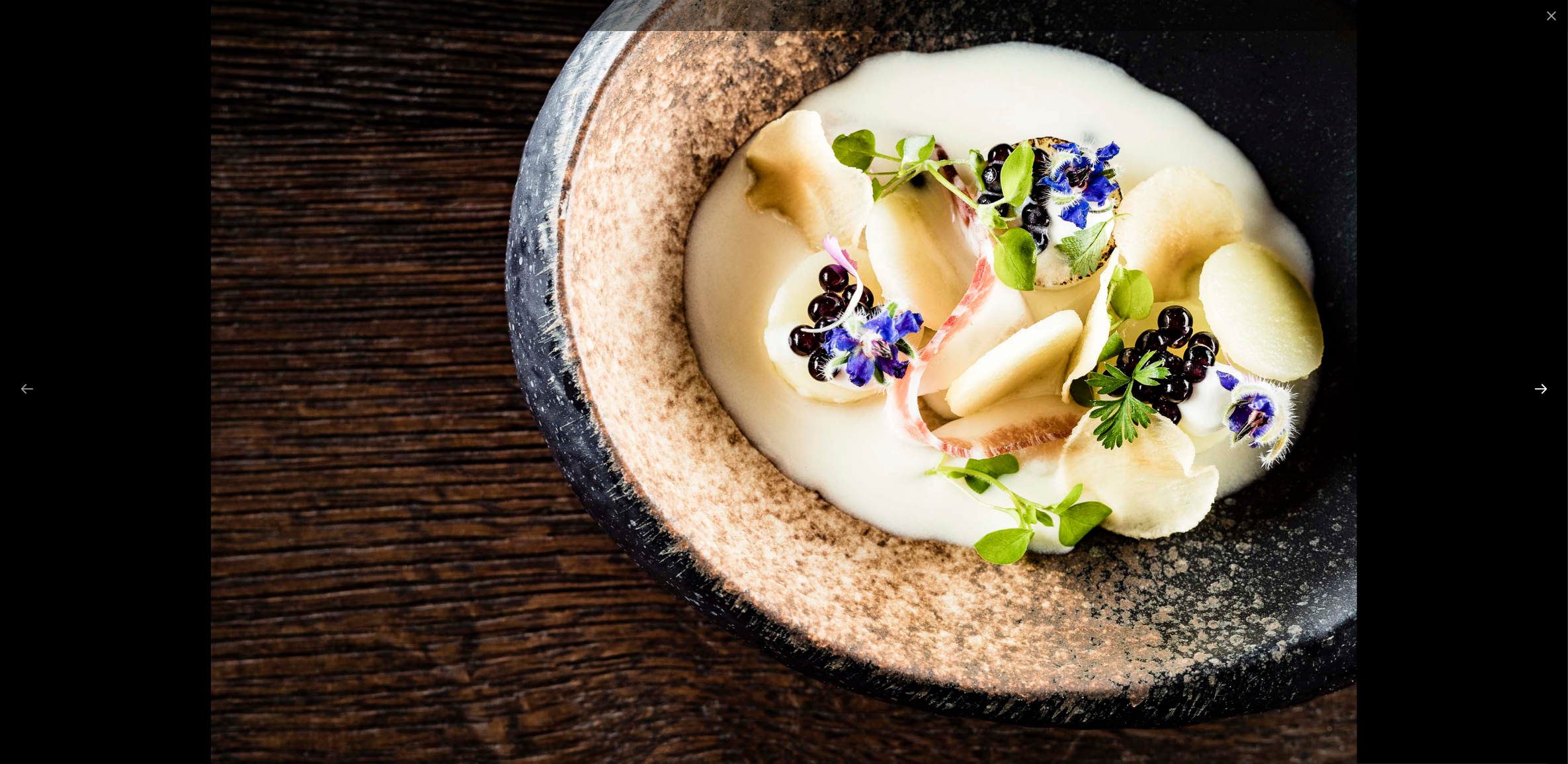
click at [1547, 382] on button "Next slide" at bounding box center [1541, 388] width 28 height 26
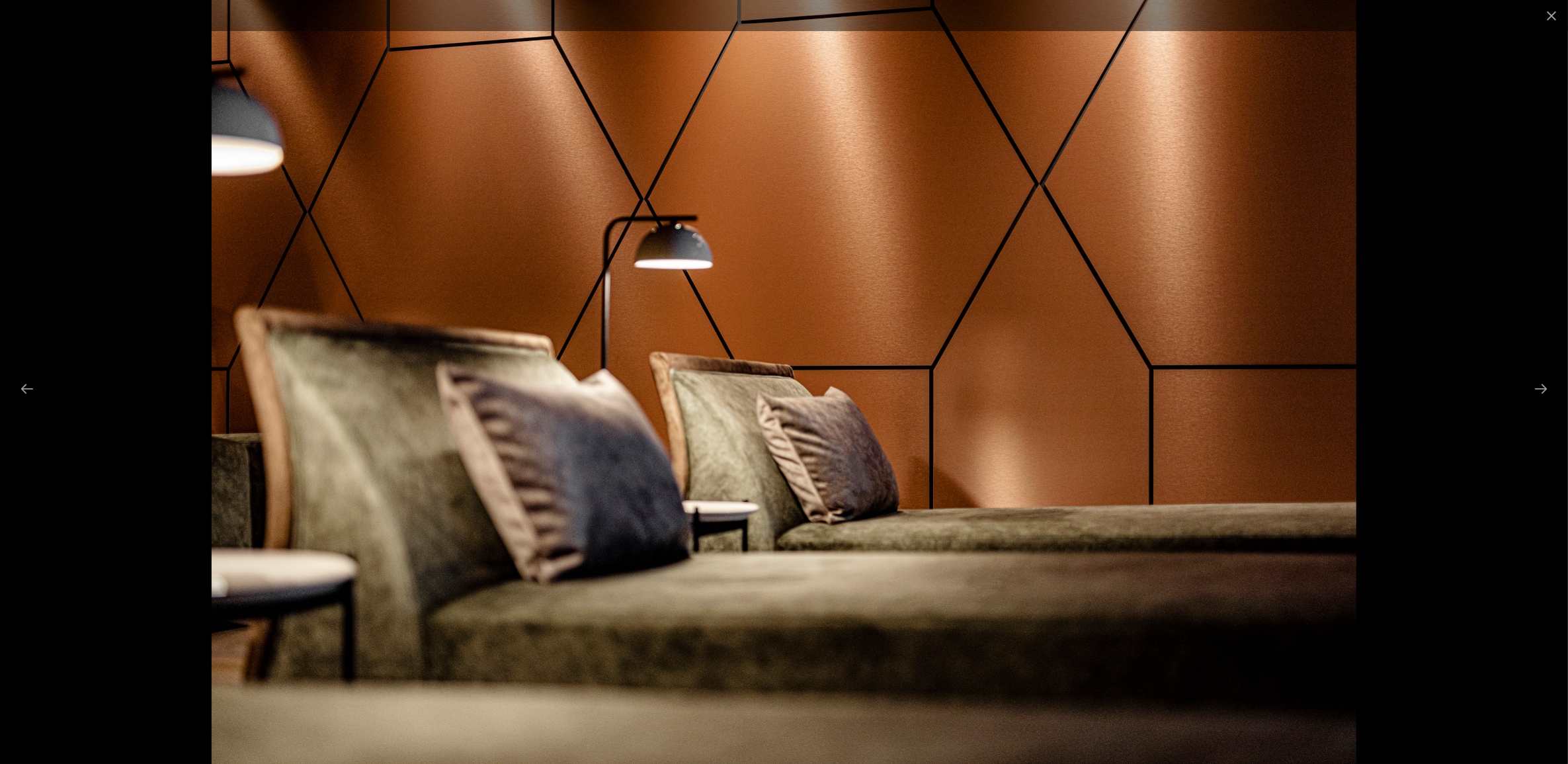
scroll to position [0, 0]
click at [1550, 13] on button "Close gallery" at bounding box center [1551, 16] width 33 height 31
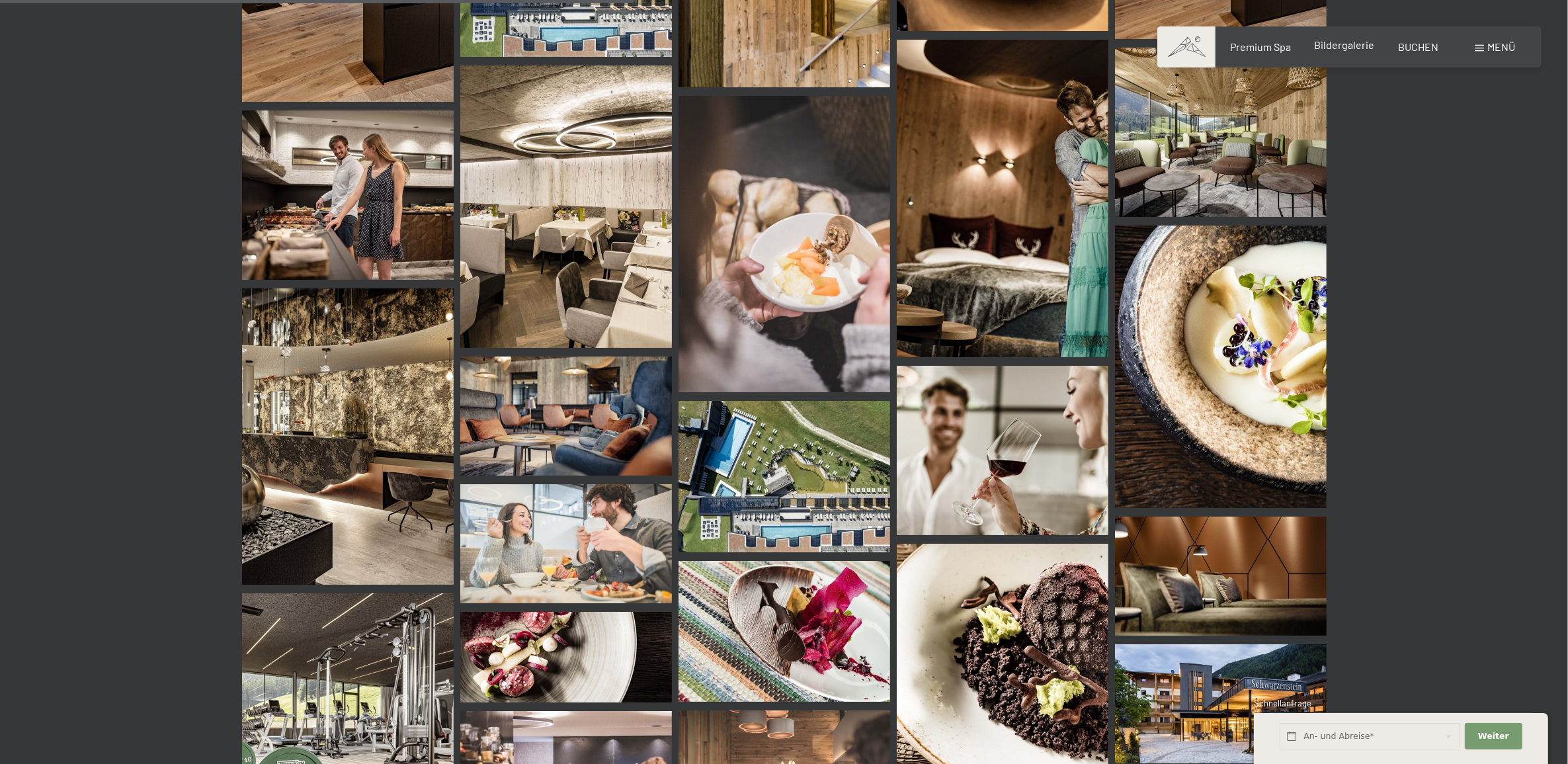
scroll to position [912, 0]
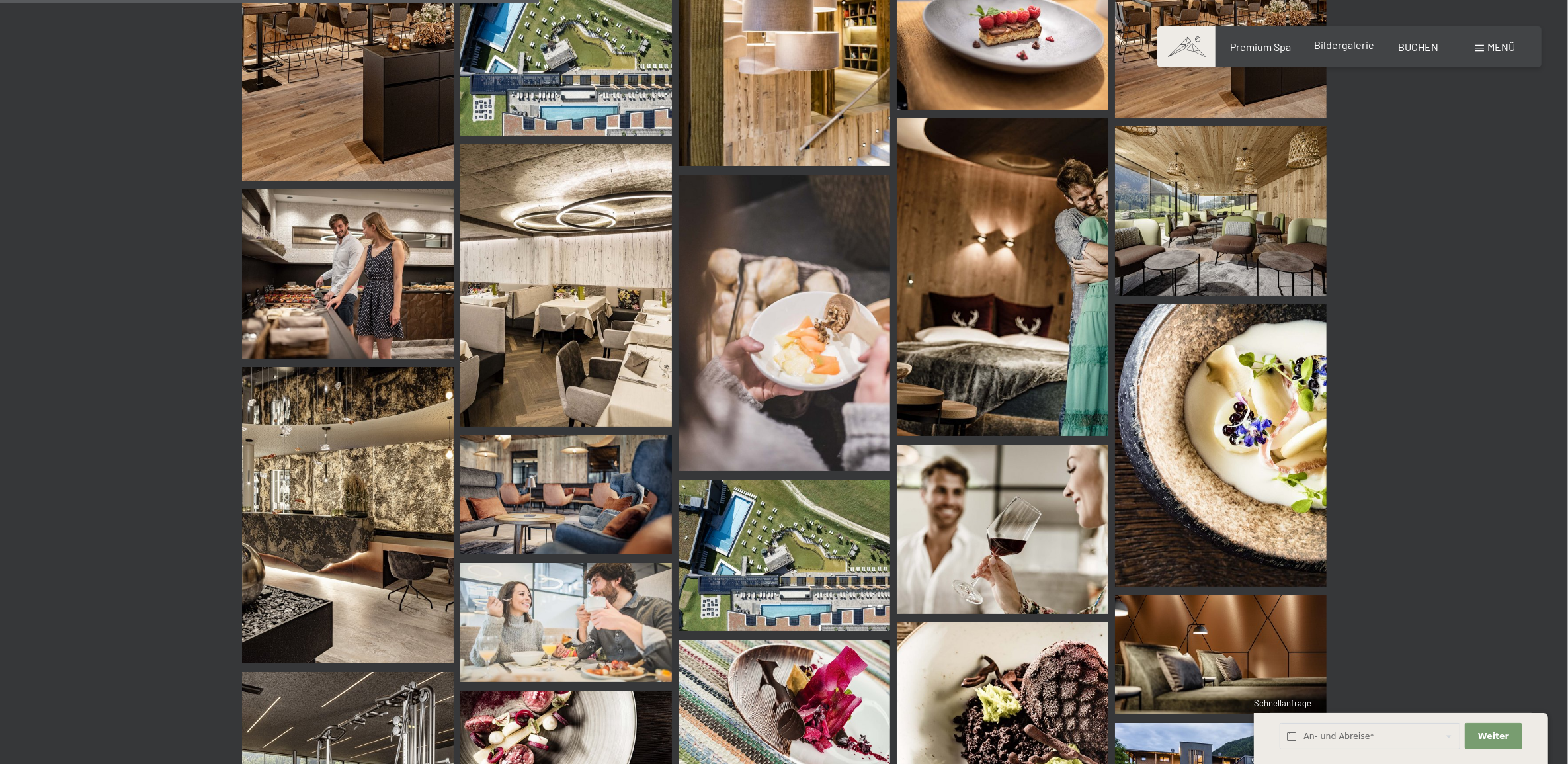
click at [1333, 44] on span "Bildergalerie" at bounding box center [1345, 44] width 61 height 13
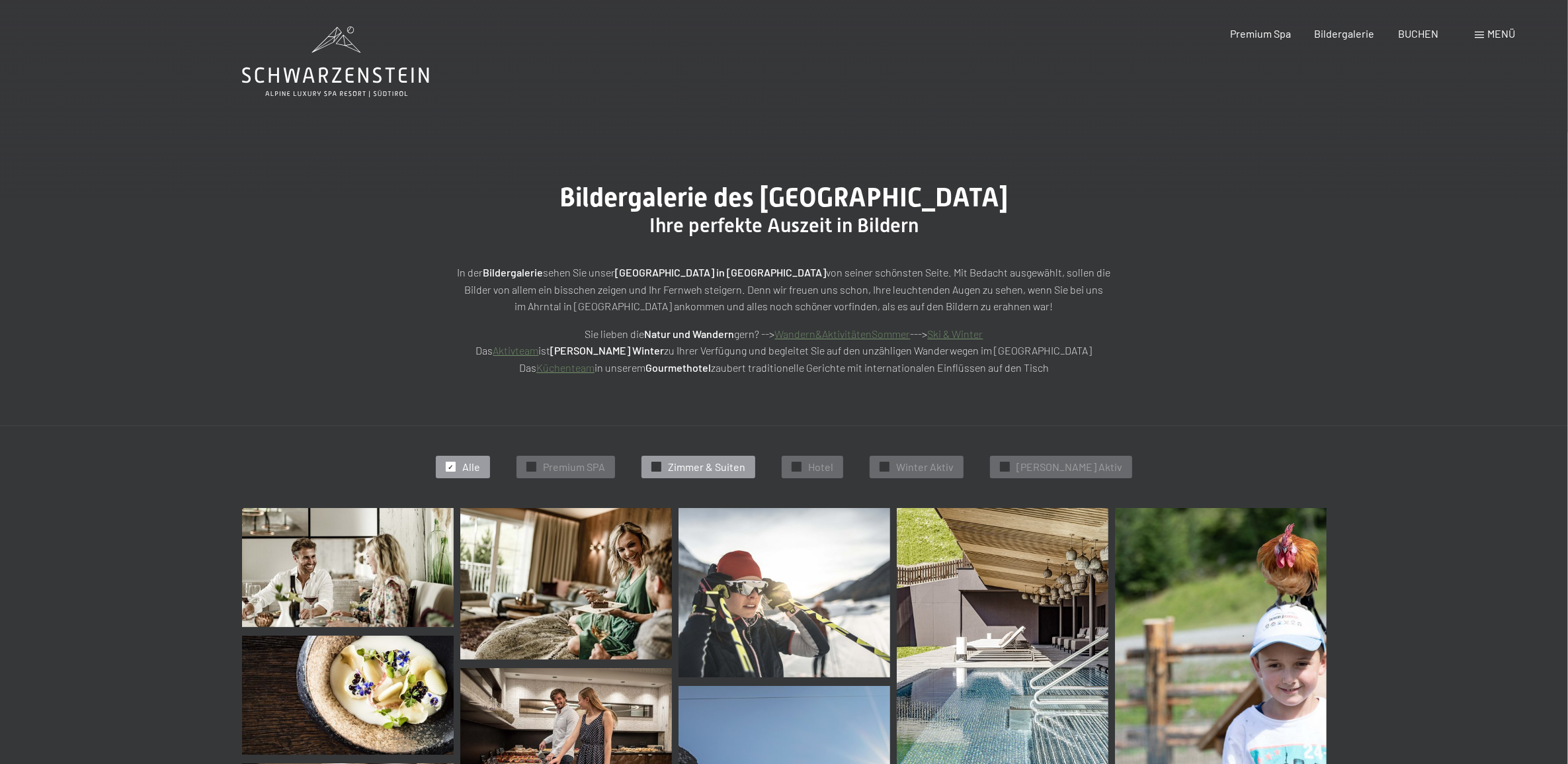
click at [732, 460] on span "Zimmer & Suiten" at bounding box center [706, 467] width 78 height 15
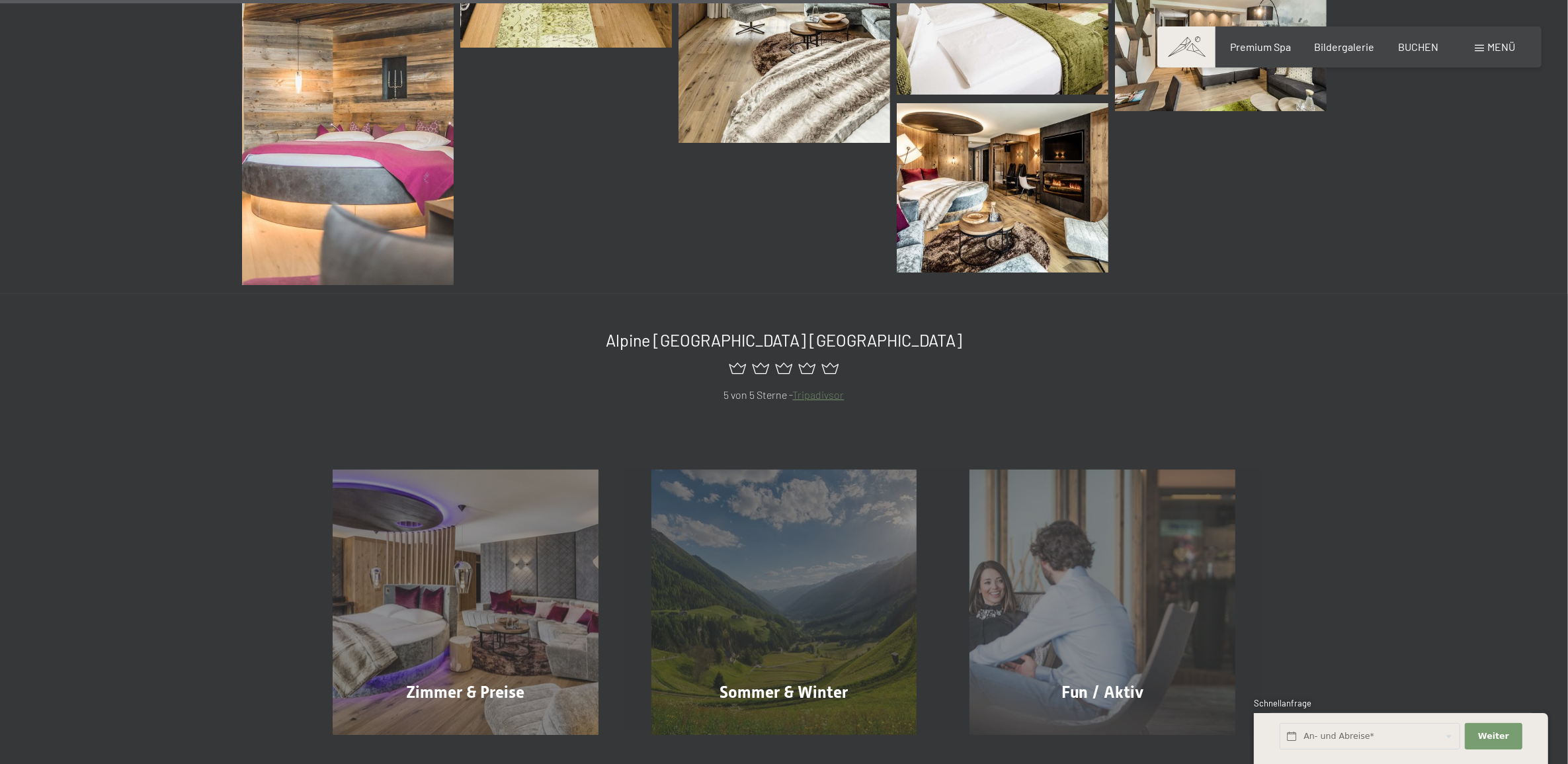
scroll to position [1077, 0]
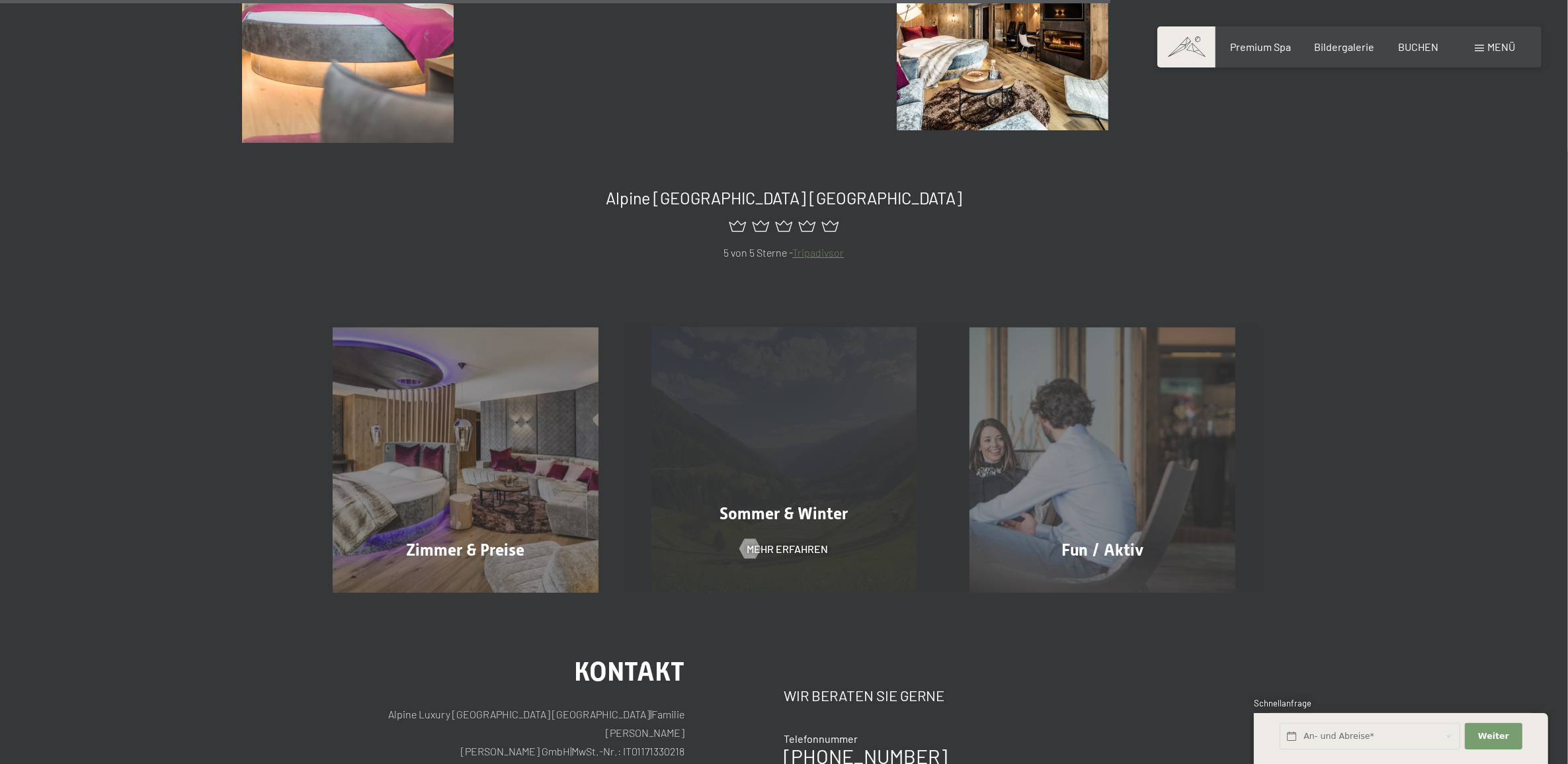
click at [766, 534] on div "Sommer & Winter Mehr erfahren" at bounding box center [785, 460] width 319 height 266
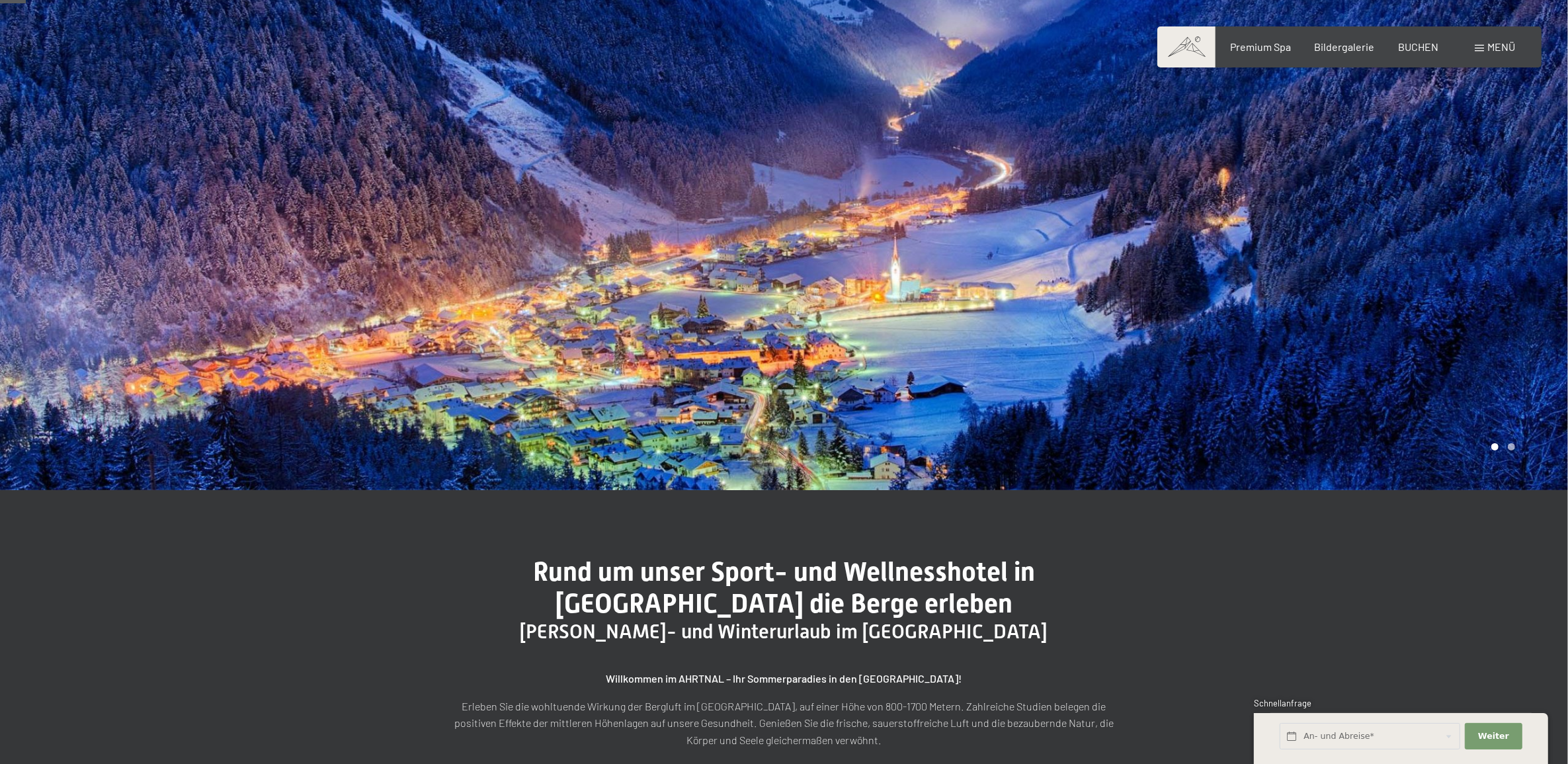
drag, startPoint x: 718, startPoint y: 377, endPoint x: 391, endPoint y: 286, distance: 339.4
click at [240, 377] on div at bounding box center [392, 204] width 785 height 573
